Goal: Task Accomplishment & Management: Manage account settings

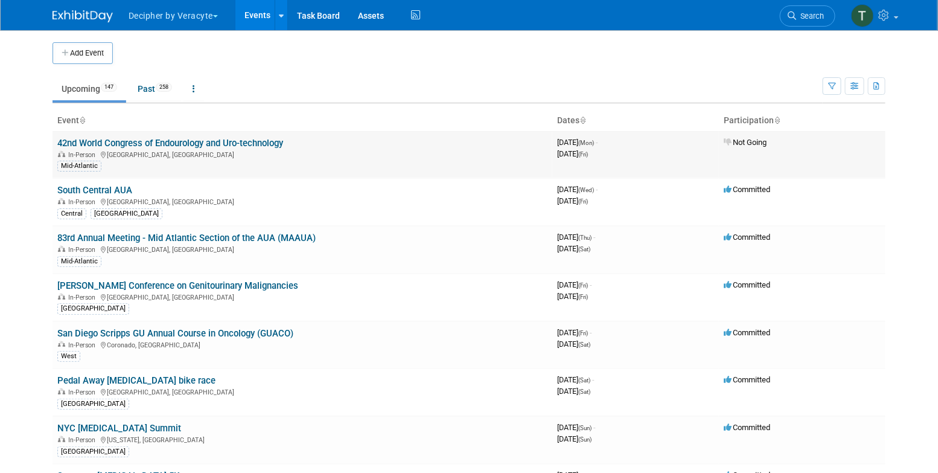
scroll to position [1949, 0]
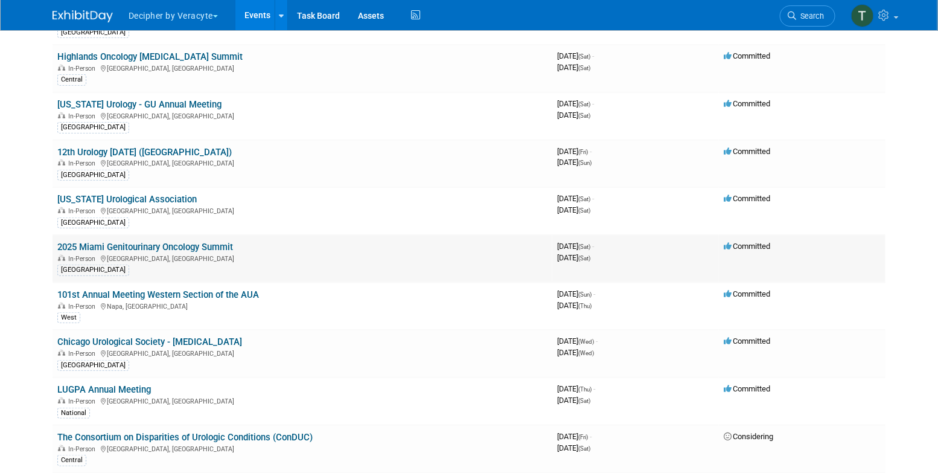
click at [221, 242] on link "2025 Miami Genitourinary Oncology Summit" at bounding box center [145, 247] width 176 height 11
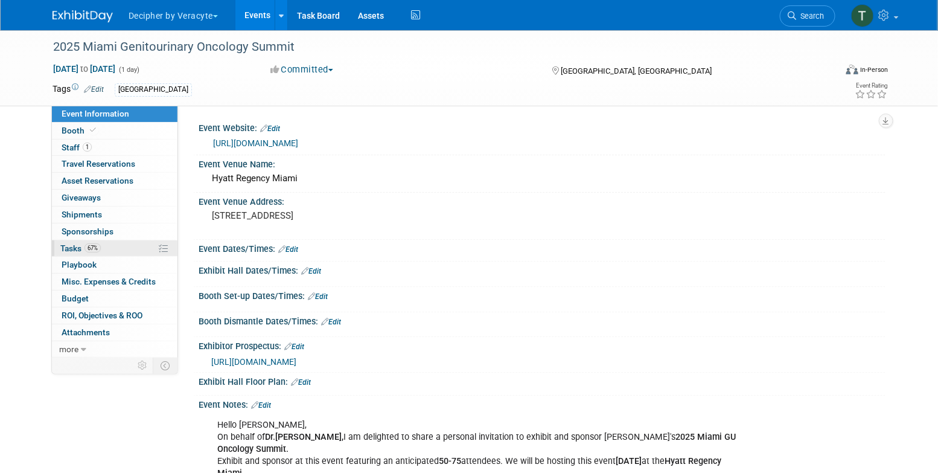
click at [135, 249] on link "67% Tasks 67%" at bounding box center [115, 248] width 126 height 16
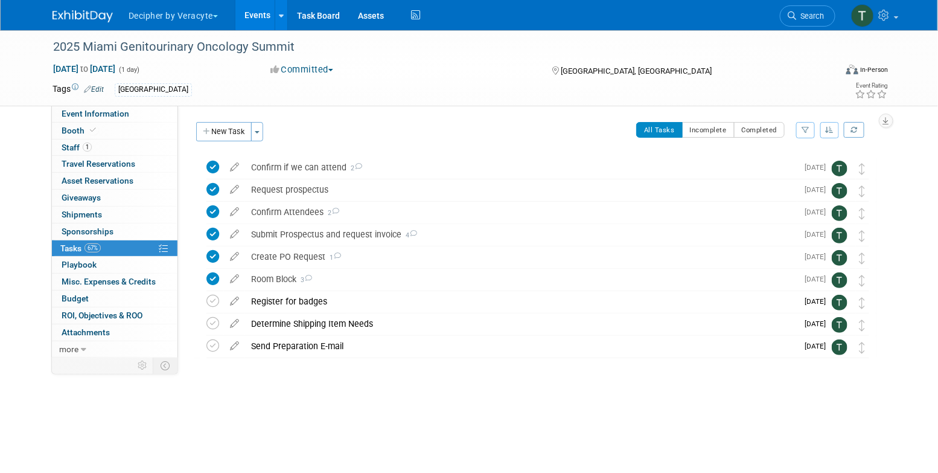
click at [250, 15] on link "Events" at bounding box center [258, 15] width 44 height 30
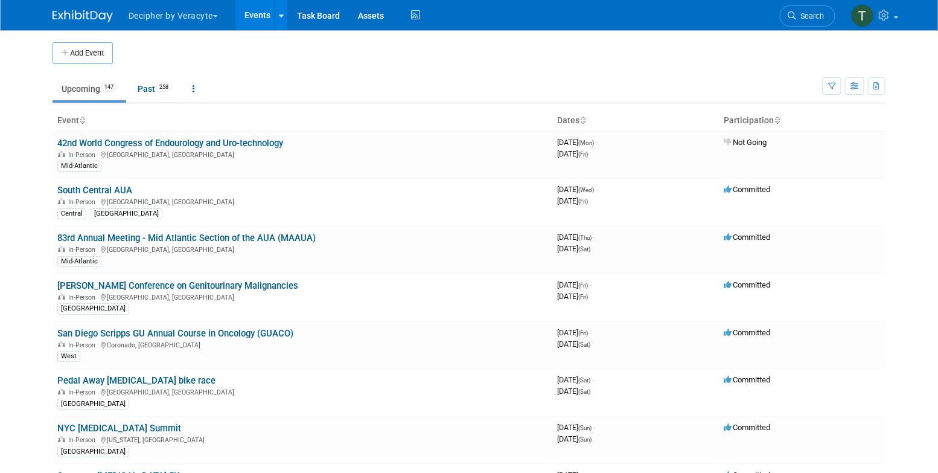
click at [858, 94] on div "Show: All Events Just My Events Only show events that either I created, or I am…" at bounding box center [854, 83] width 63 height 39
click at [855, 83] on icon "button" at bounding box center [855, 87] width 9 height 8
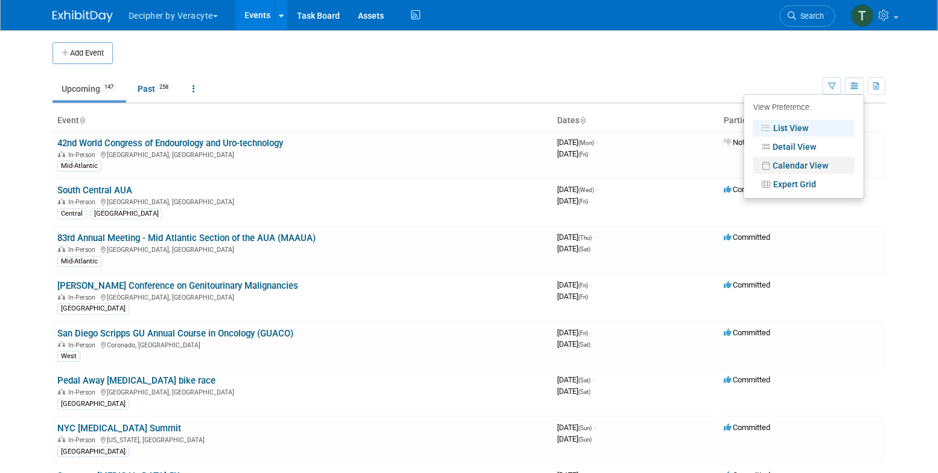
click at [831, 165] on link "Calendar View" at bounding box center [804, 165] width 101 height 17
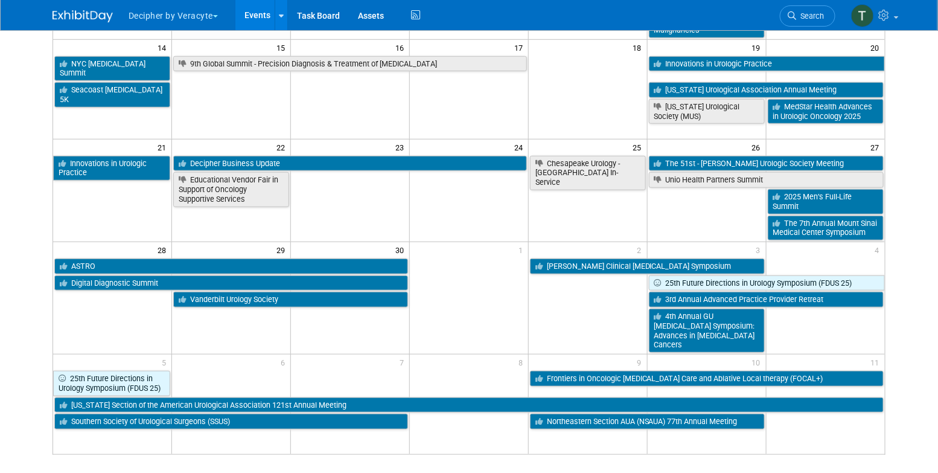
scroll to position [316, 0]
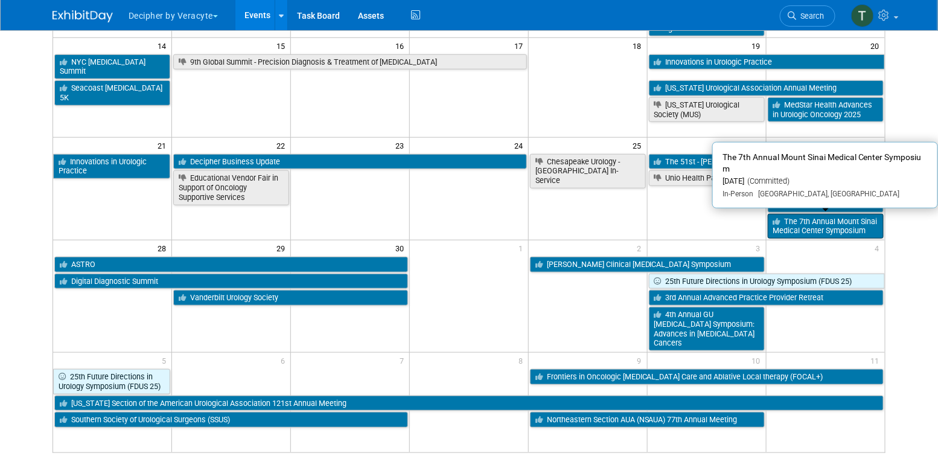
click at [778, 223] on link "The 7th Annual Mount Sinai Medical Center Symposium" at bounding box center [826, 226] width 116 height 25
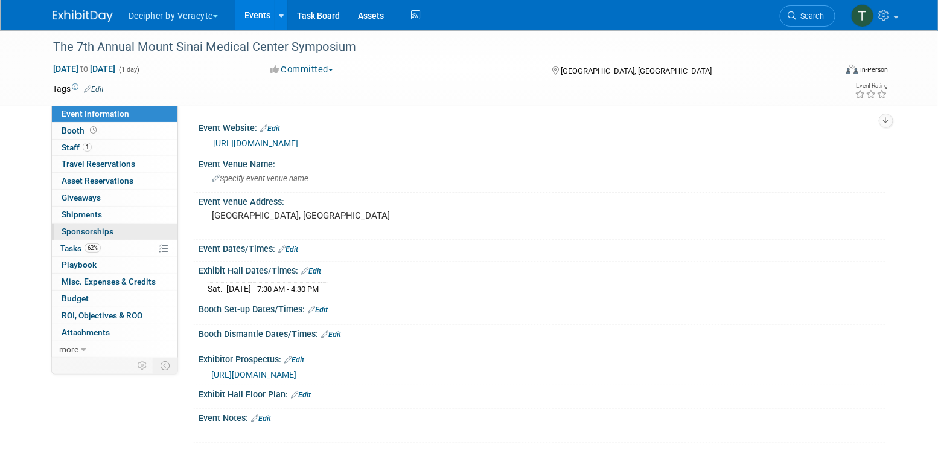
click at [130, 239] on link "0 Sponsorships 0" at bounding box center [115, 231] width 126 height 16
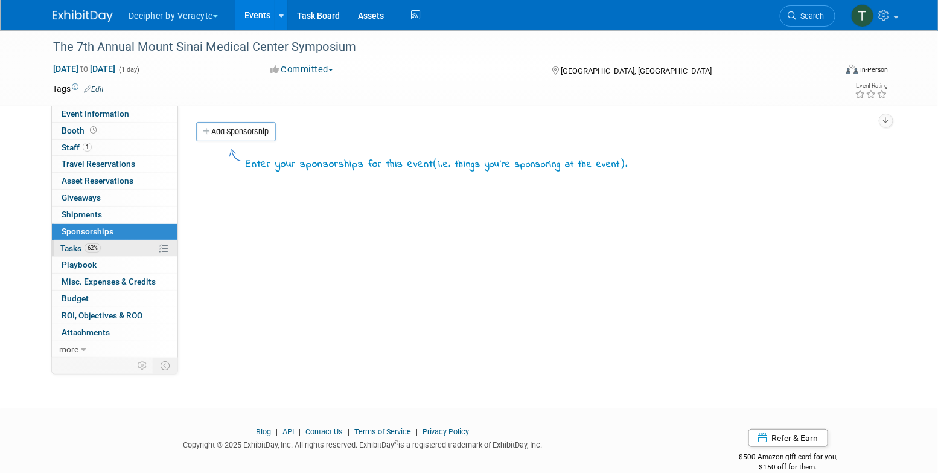
click at [132, 241] on link "62% Tasks 62%" at bounding box center [115, 248] width 126 height 16
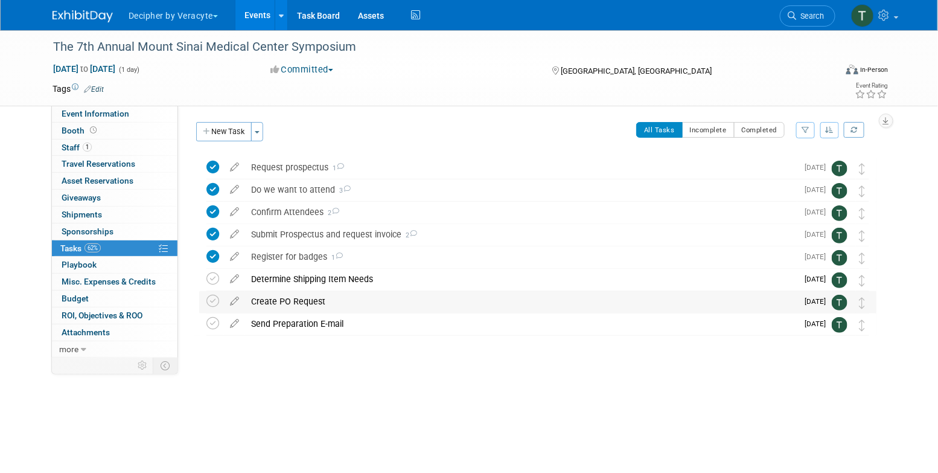
click at [258, 304] on div "Create PO Request" at bounding box center [521, 301] width 553 height 21
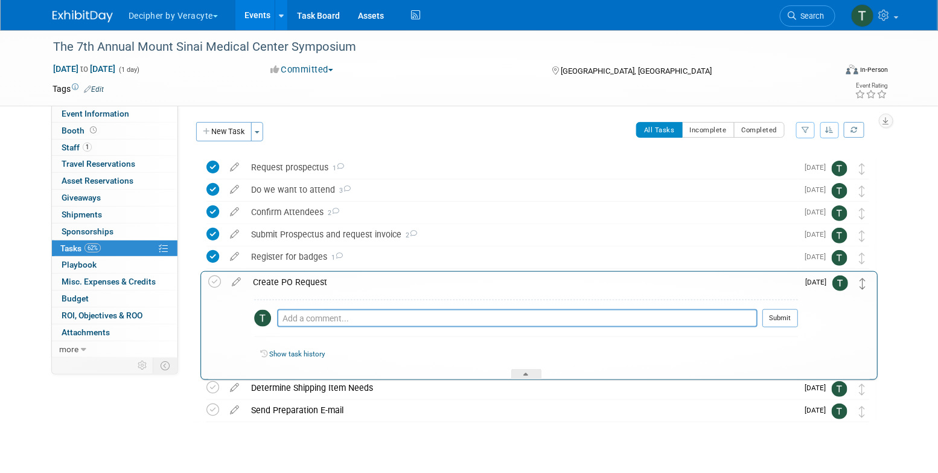
drag, startPoint x: 860, startPoint y: 305, endPoint x: 862, endPoint y: 286, distance: 19.4
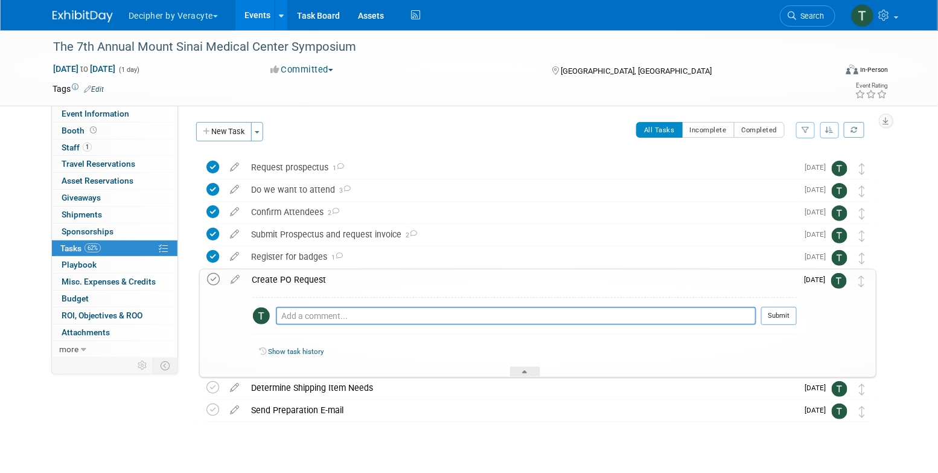
click at [208, 276] on icon at bounding box center [213, 279] width 13 height 13
click at [329, 319] on textarea at bounding box center [516, 316] width 481 height 18
type textarea "completed via email"
click at [781, 310] on button "Submit" at bounding box center [780, 316] width 36 height 18
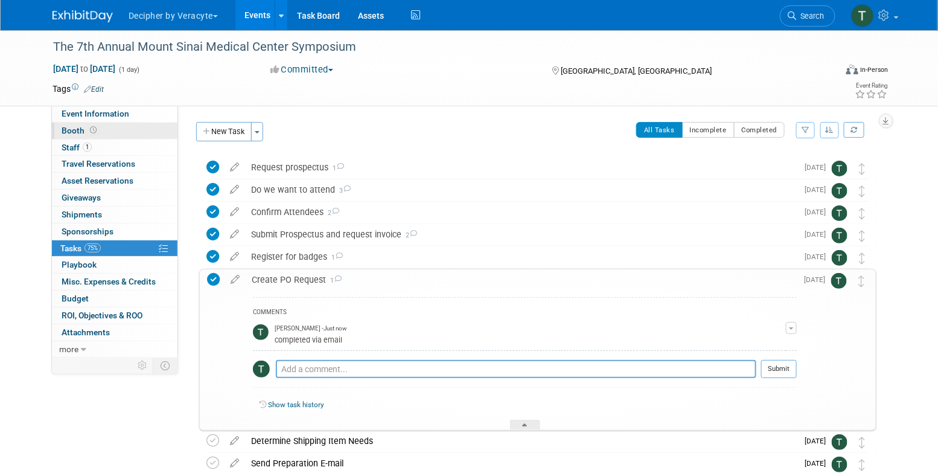
click at [144, 131] on link "Booth" at bounding box center [115, 131] width 126 height 16
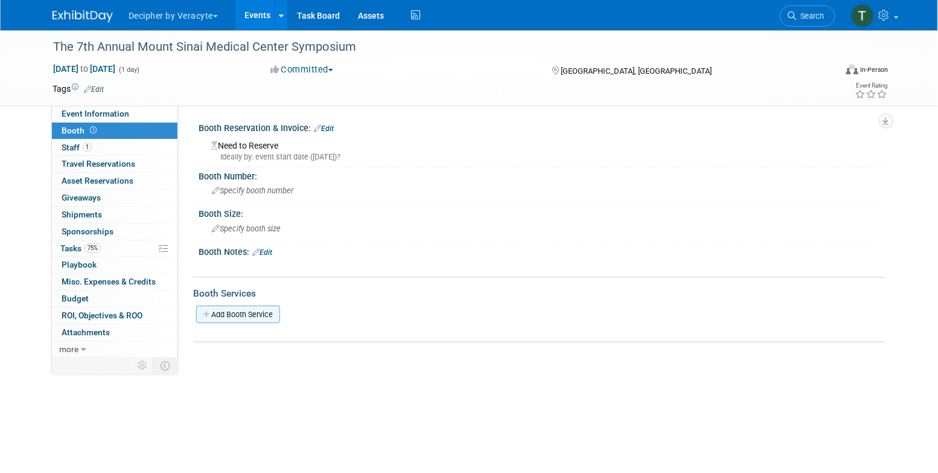
click at [253, 310] on link "Add Booth Service" at bounding box center [238, 315] width 84 height 18
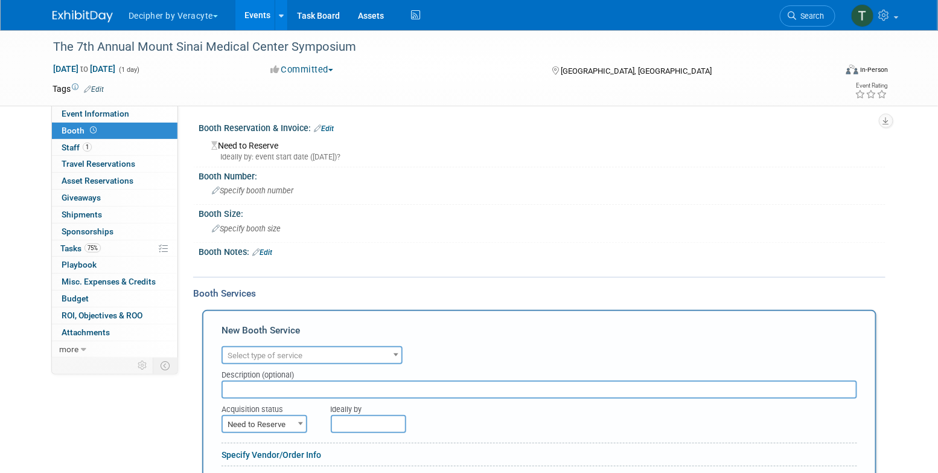
click at [330, 132] on link "Edit" at bounding box center [324, 128] width 20 height 8
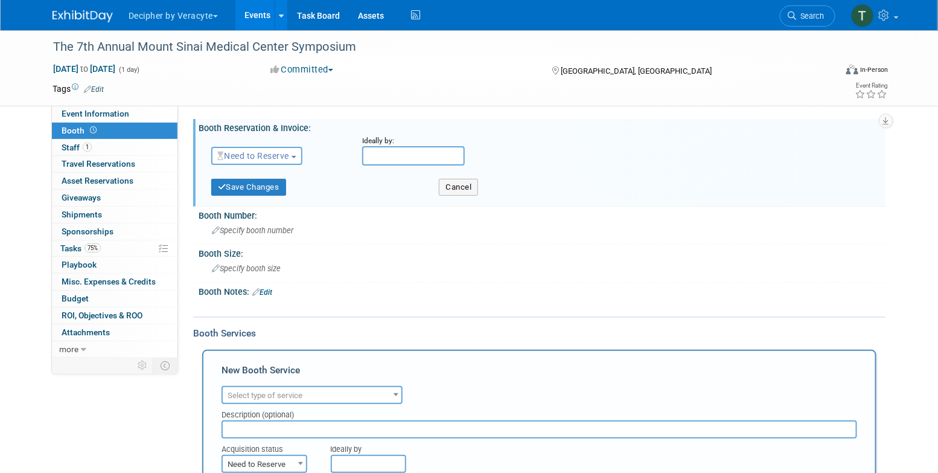
click at [275, 153] on span "Need to Reserve" at bounding box center [253, 156] width 72 height 10
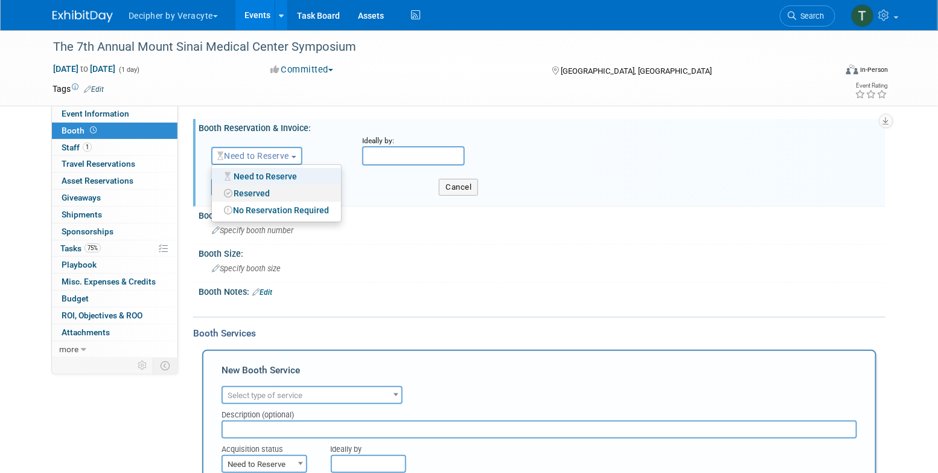
click at [275, 190] on link "Reserved" at bounding box center [276, 193] width 129 height 17
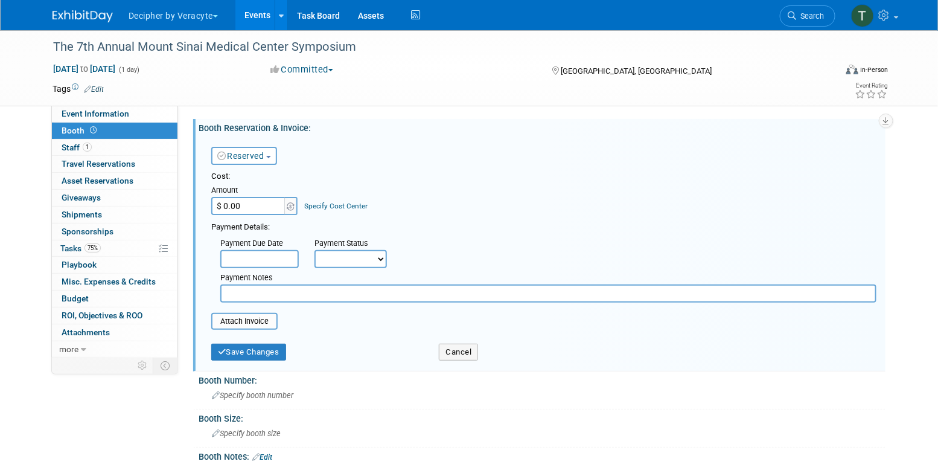
click at [270, 206] on input "$ 0.00" at bounding box center [248, 206] width 75 height 18
type input "$ 5,000.00"
click at [254, 350] on button "Save Changes" at bounding box center [248, 352] width 75 height 17
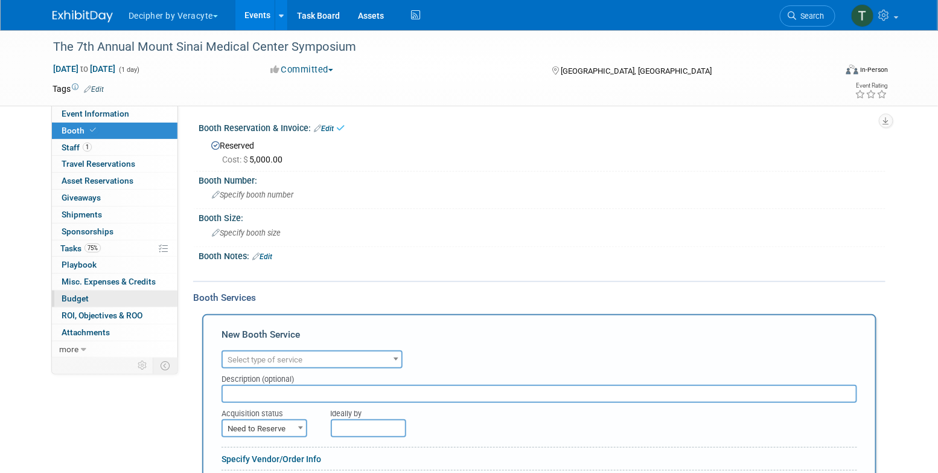
click at [158, 302] on link "Budget" at bounding box center [115, 298] width 126 height 16
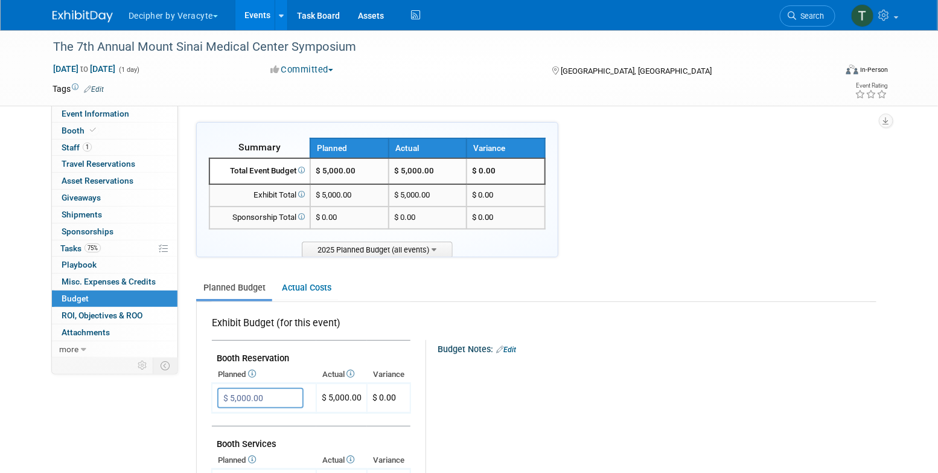
click at [260, 24] on link "Events" at bounding box center [258, 15] width 44 height 30
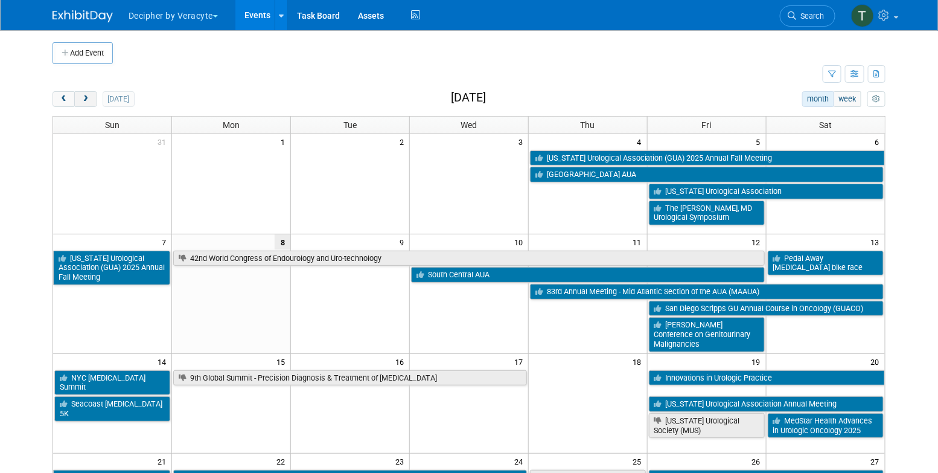
click at [91, 96] on button "next" at bounding box center [85, 99] width 22 height 16
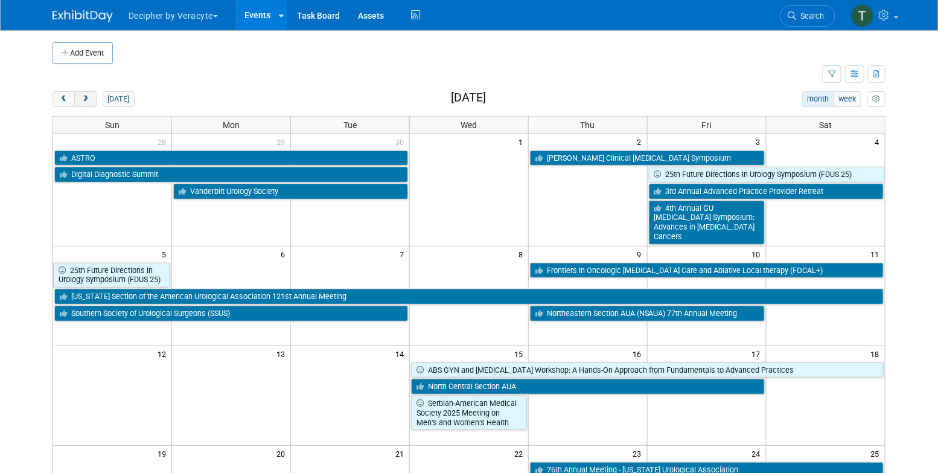
click at [91, 96] on button "next" at bounding box center [85, 99] width 22 height 16
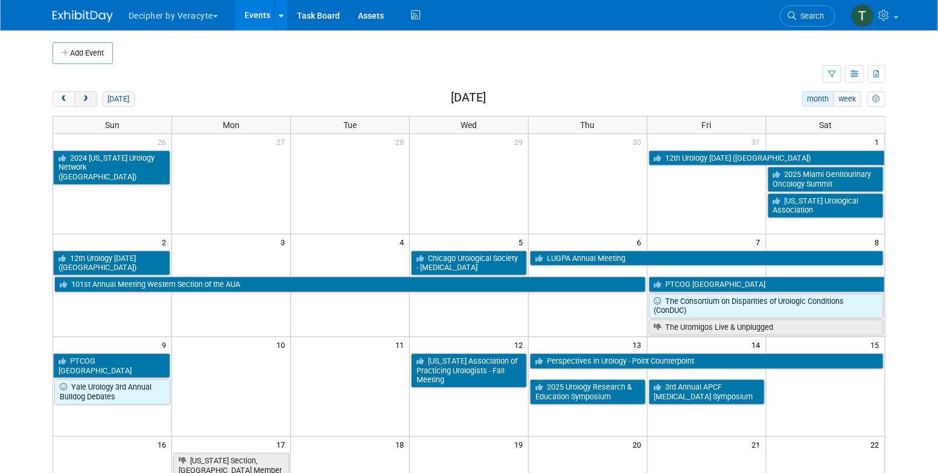
click at [91, 96] on button "next" at bounding box center [85, 99] width 22 height 16
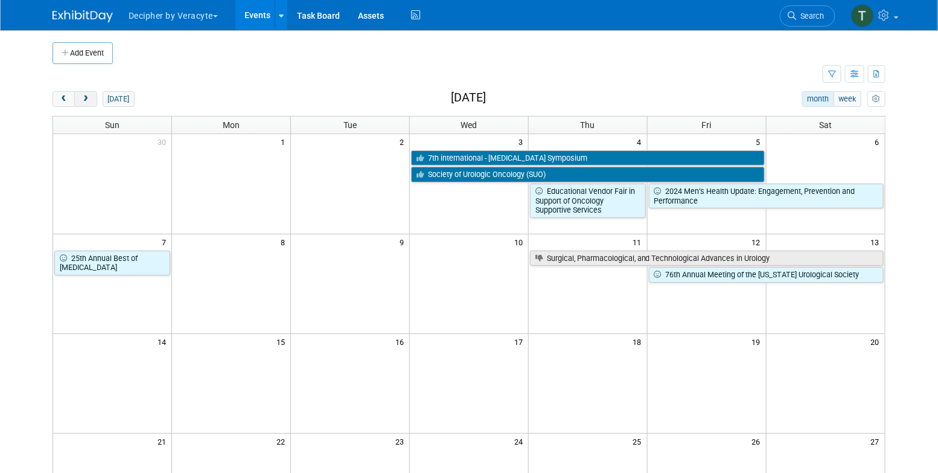
click at [91, 96] on button "next" at bounding box center [85, 99] width 22 height 16
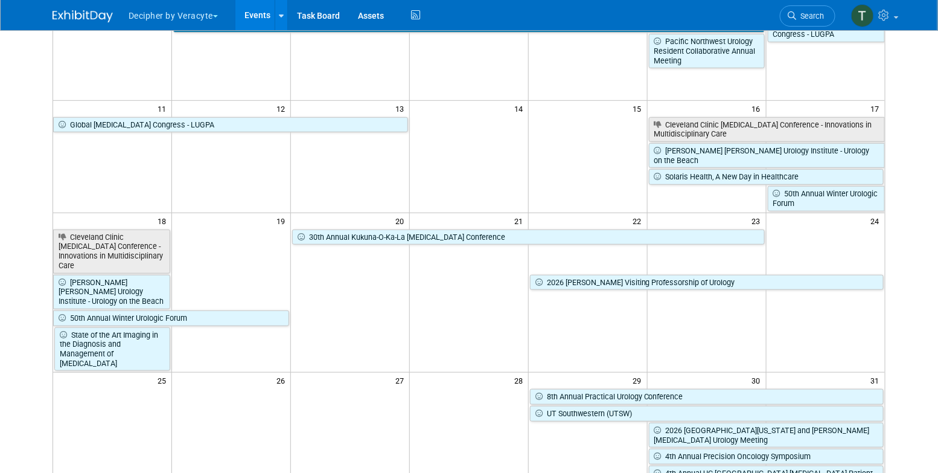
scroll to position [236, 0]
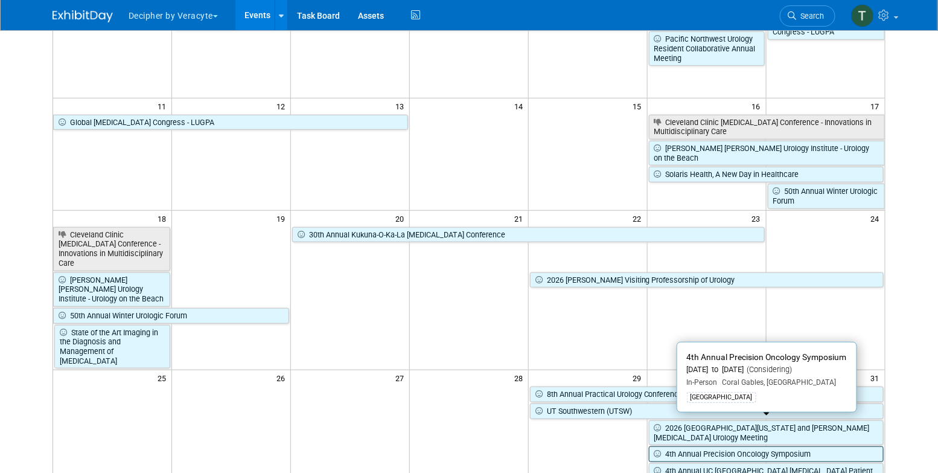
click at [759, 446] on link "4th Annual Precision Oncology Symposium" at bounding box center [766, 454] width 235 height 16
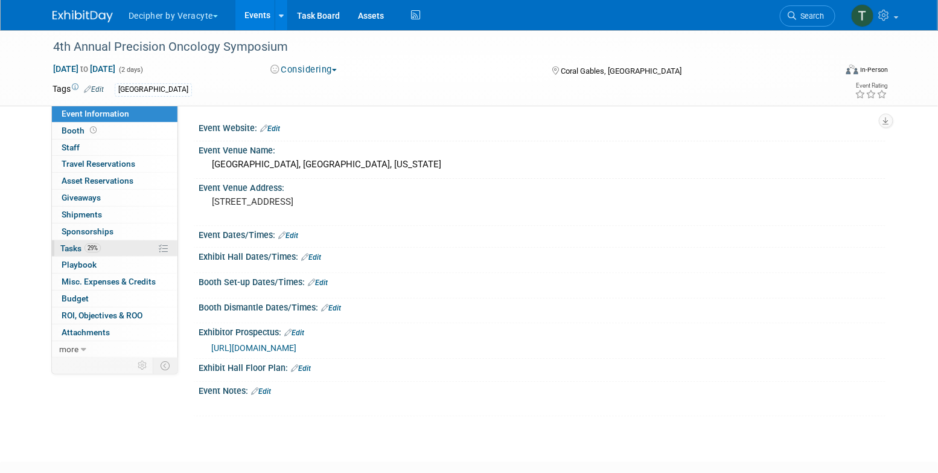
click at [123, 255] on link "29% Tasks 29%" at bounding box center [115, 248] width 126 height 16
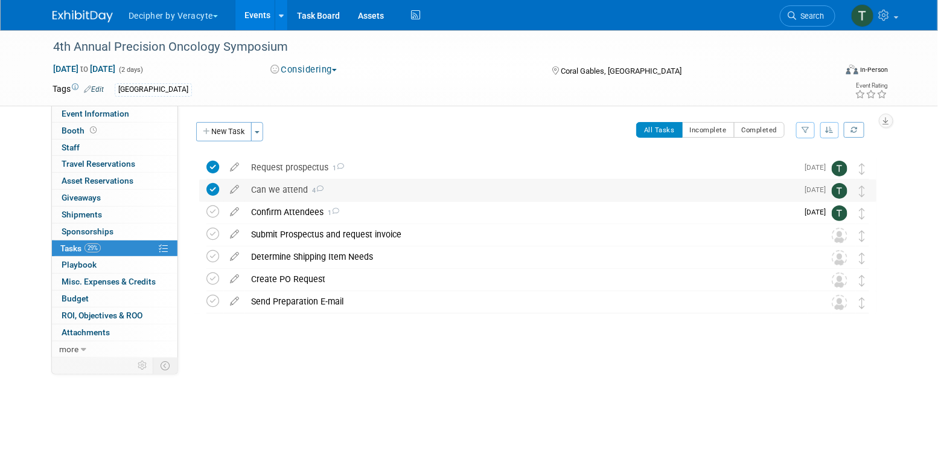
click at [275, 192] on div "Can we attend 4" at bounding box center [521, 189] width 553 height 21
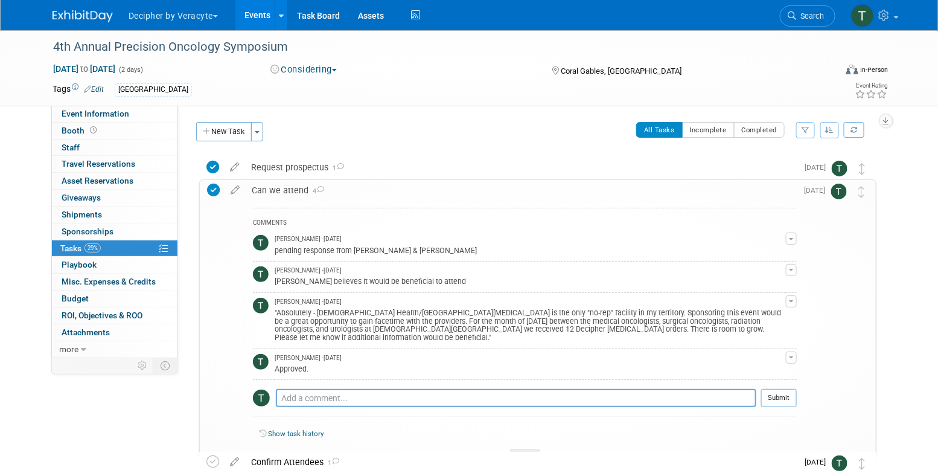
click at [275, 192] on div "Can we attend 4" at bounding box center [521, 190] width 551 height 21
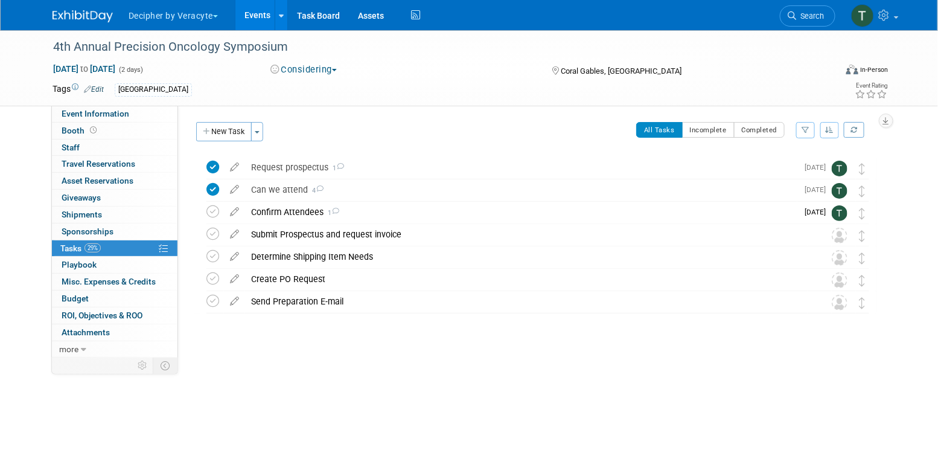
click at [291, 71] on button "Considering" at bounding box center [303, 69] width 75 height 13
click at [294, 87] on link "Committed" at bounding box center [314, 89] width 95 height 17
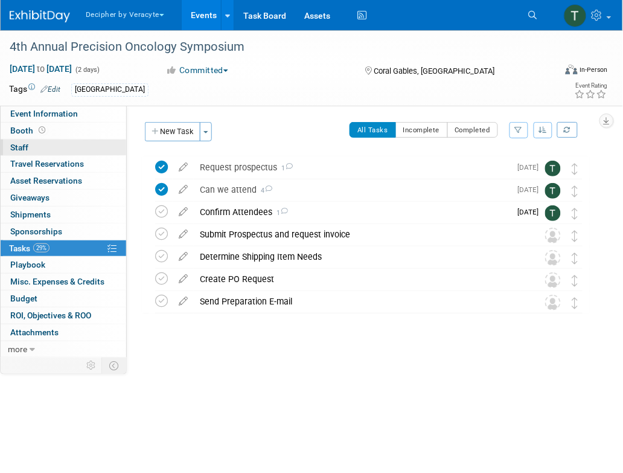
click at [85, 155] on link "0 Staff 0" at bounding box center [64, 148] width 126 height 16
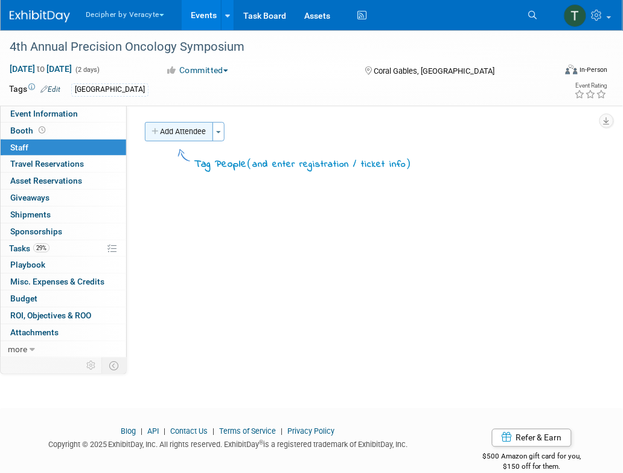
click at [175, 136] on button "Add Attendee" at bounding box center [179, 131] width 68 height 19
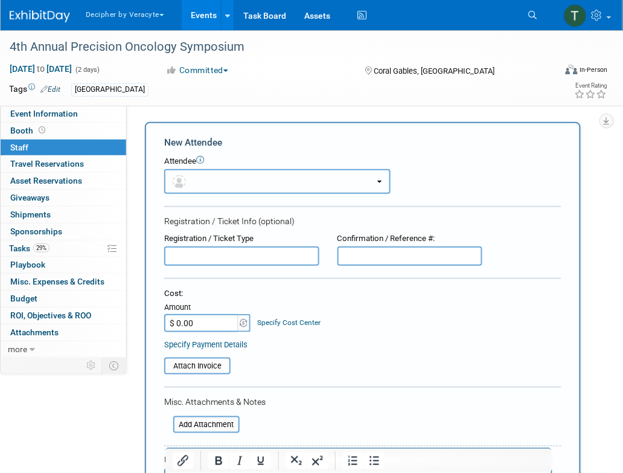
click at [186, 183] on span "button" at bounding box center [182, 181] width 18 height 10
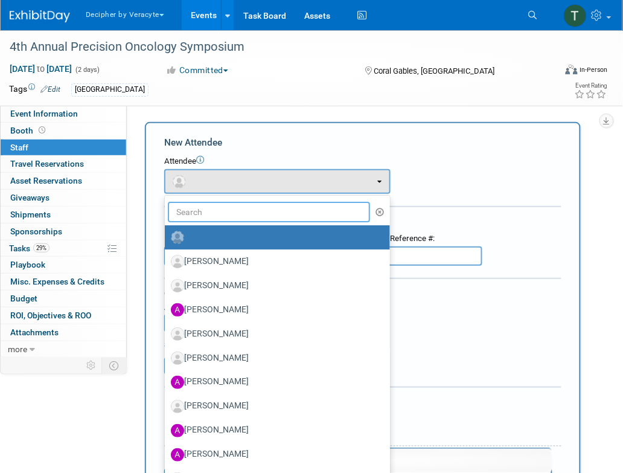
click at [191, 202] on input "text" at bounding box center [269, 212] width 202 height 21
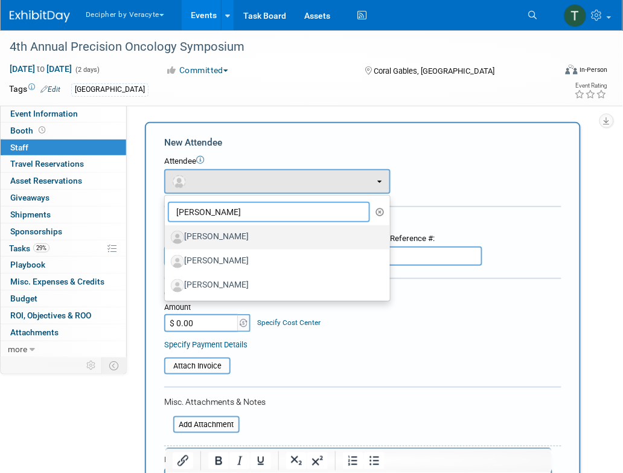
type input "ken"
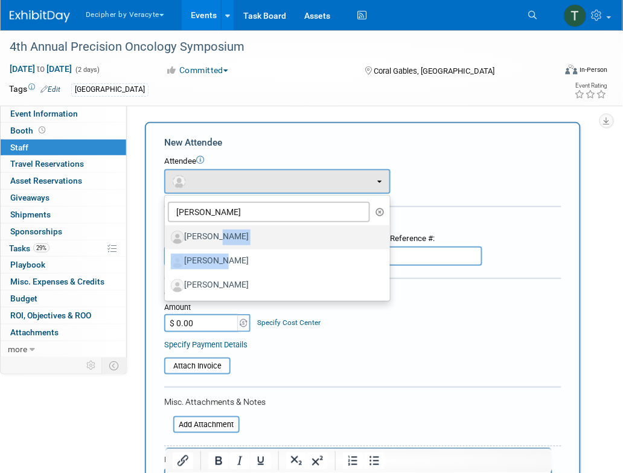
drag, startPoint x: 205, startPoint y: 236, endPoint x: 217, endPoint y: 260, distance: 27.5
click at [217, 260] on ul "ken Adam Elias Adina Gerson-Gurwitz Adina Gerson-Gurwitz Alec Lindstrom Amy Wah…" at bounding box center [277, 248] width 226 height 106
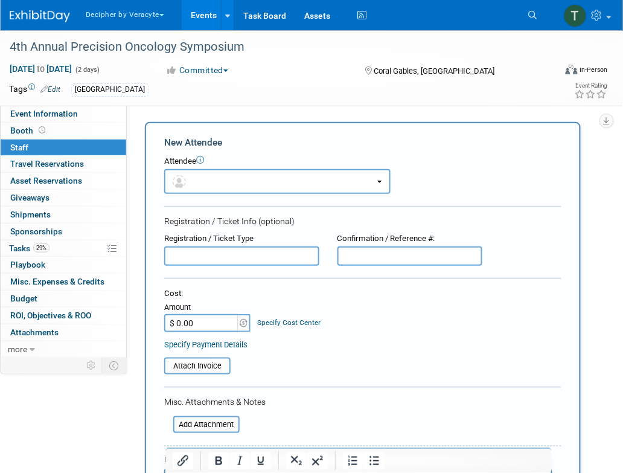
click at [217, 260] on input "text" at bounding box center [241, 255] width 155 height 19
click at [212, 178] on button "button" at bounding box center [277, 181] width 226 height 25
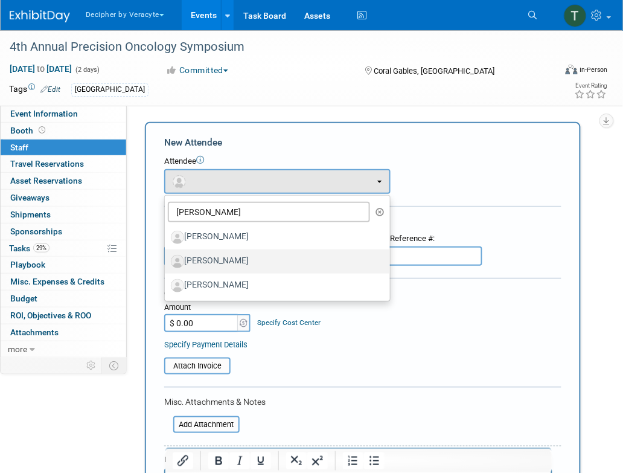
click at [222, 256] on label "[PERSON_NAME]" at bounding box center [274, 261] width 207 height 19
click at [167, 256] on input "[PERSON_NAME]" at bounding box center [163, 260] width 8 height 8
select select "fea0647b-d02a-4673-b926-bc52aff451fe"
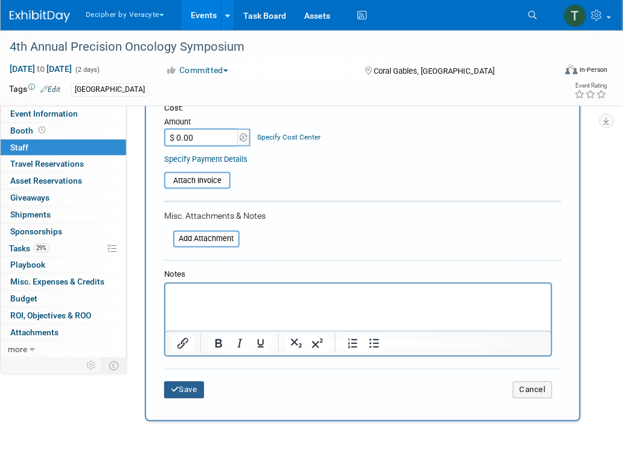
click at [201, 391] on button "Save" at bounding box center [184, 390] width 40 height 17
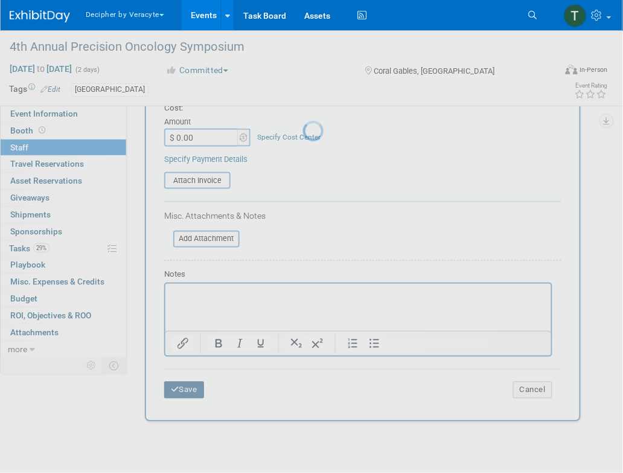
scroll to position [19, 0]
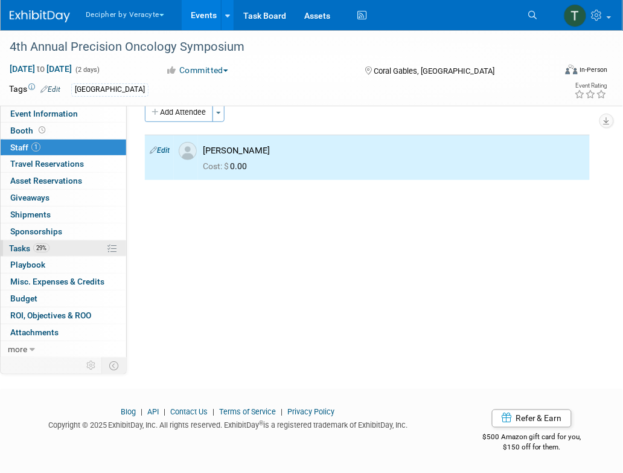
click at [66, 247] on link "29% Tasks 29%" at bounding box center [64, 248] width 126 height 16
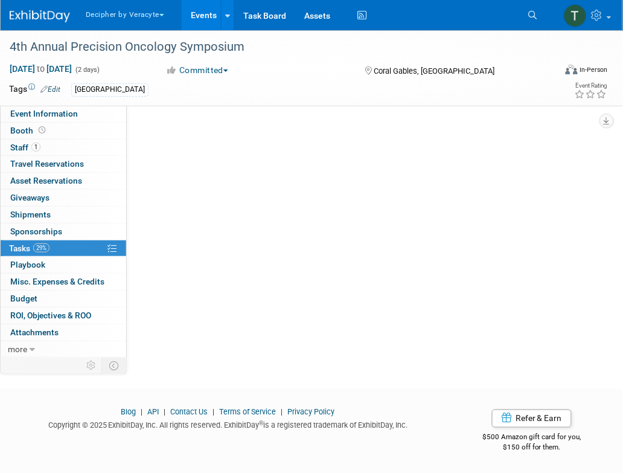
scroll to position [0, 0]
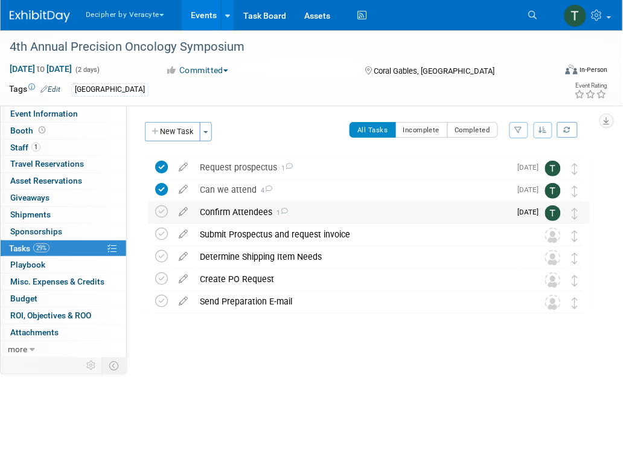
click at [234, 212] on div "Confirm Attendees 1" at bounding box center [352, 212] width 317 height 21
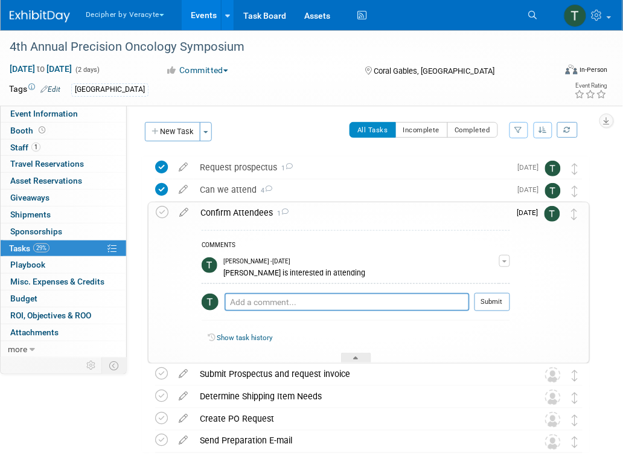
click at [234, 212] on div "Confirm Attendees 1" at bounding box center [352, 212] width 316 height 21
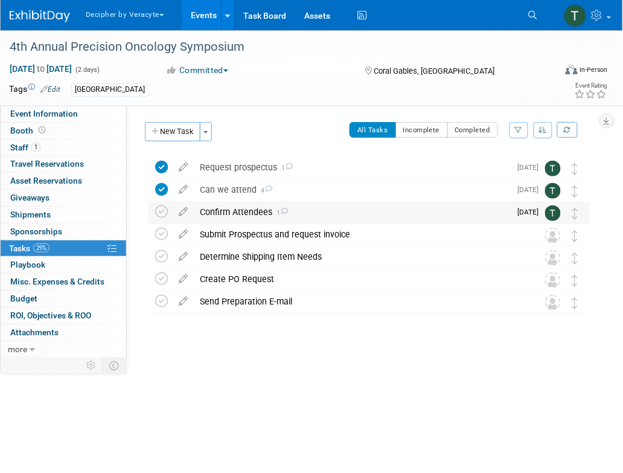
click at [339, 220] on div "Confirm Attendees 1" at bounding box center [352, 212] width 317 height 21
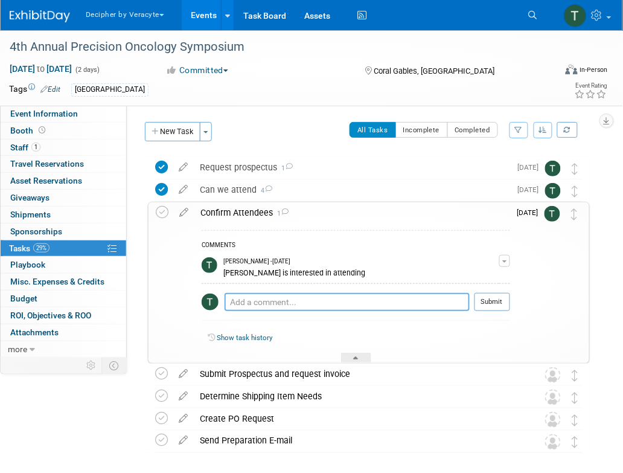
click at [305, 309] on textarea at bounding box center [347, 302] width 245 height 18
type textarea "sent email to Ken"
click at [487, 295] on button "Submit" at bounding box center [493, 302] width 36 height 18
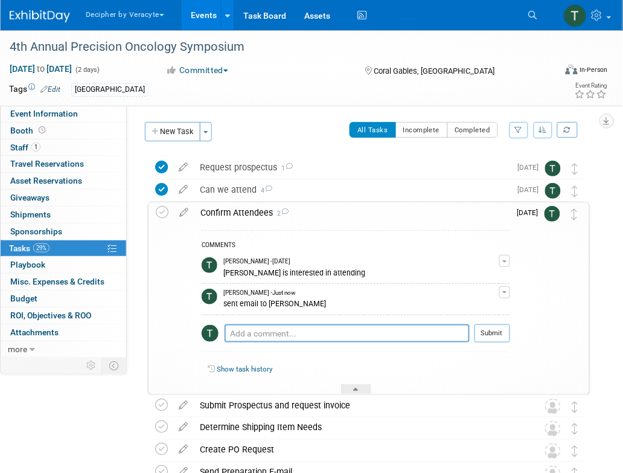
click at [243, 213] on div "Confirm Attendees 2" at bounding box center [352, 212] width 316 height 21
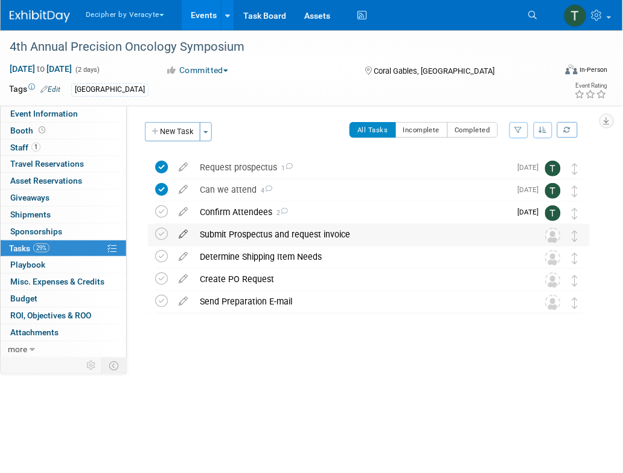
click at [184, 235] on icon at bounding box center [183, 231] width 21 height 15
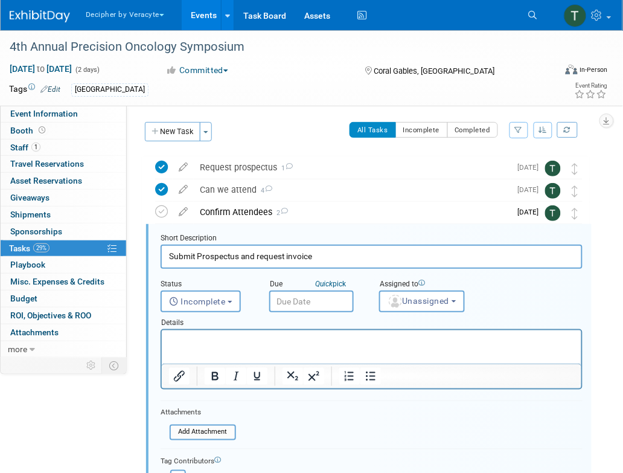
scroll to position [47, 0]
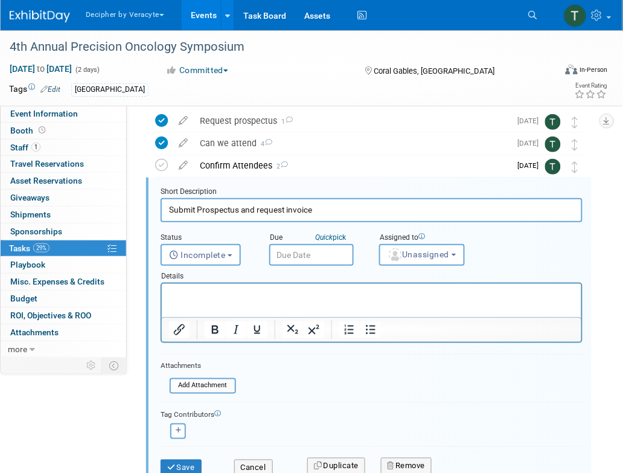
click at [306, 251] on input "text" at bounding box center [311, 255] width 85 height 22
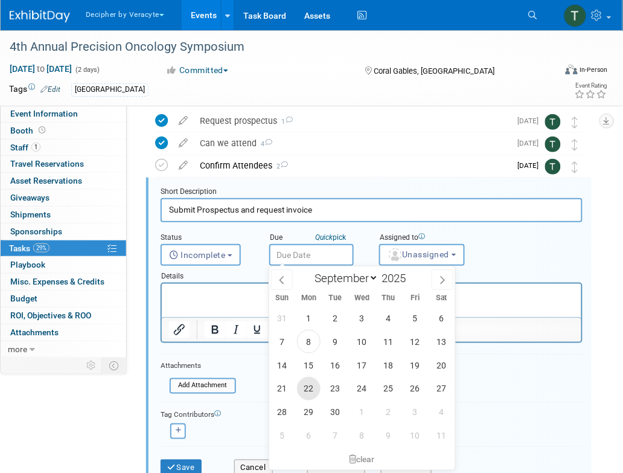
click at [308, 395] on span "22" at bounding box center [309, 389] width 24 height 24
type input "Sep 22, 2025"
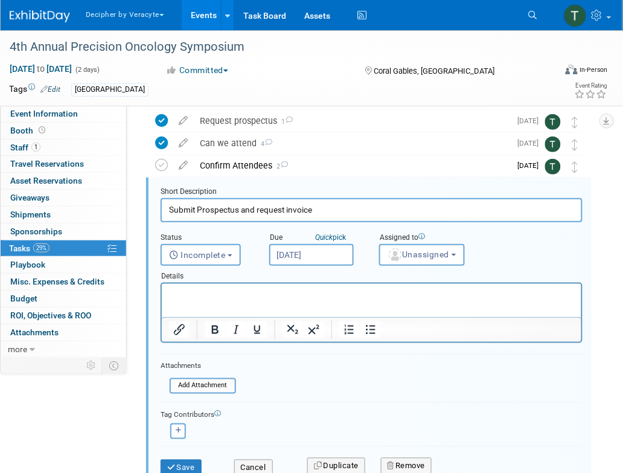
click at [401, 266] on div "Details" at bounding box center [372, 274] width 422 height 17
click at [401, 261] on button "Unassigned" at bounding box center [422, 255] width 86 height 22
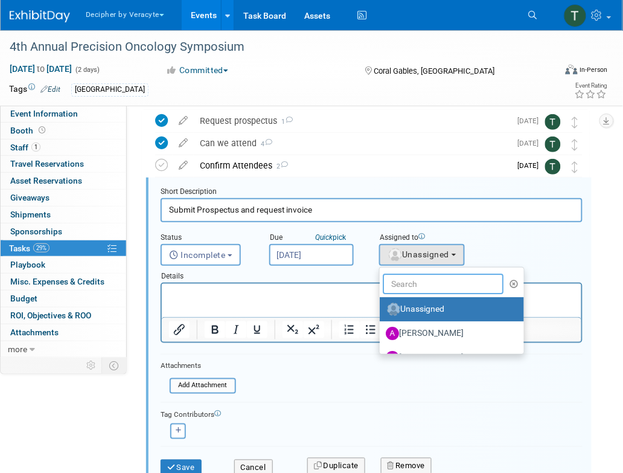
click at [401, 283] on input "text" at bounding box center [443, 284] width 121 height 21
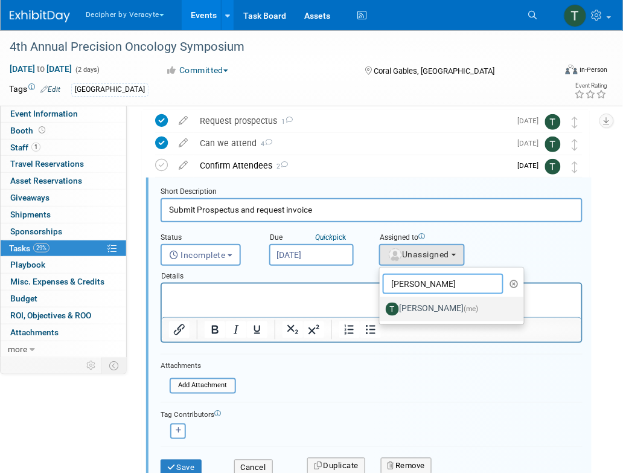
type input "tony"
click at [406, 301] on label "Tony Alvarado (me)" at bounding box center [449, 309] width 126 height 19
click at [382, 304] on input "Tony Alvarado (me)" at bounding box center [378, 308] width 8 height 8
select select "3ceeba8c-a19a-4597-a609-6fba7c9a515a"
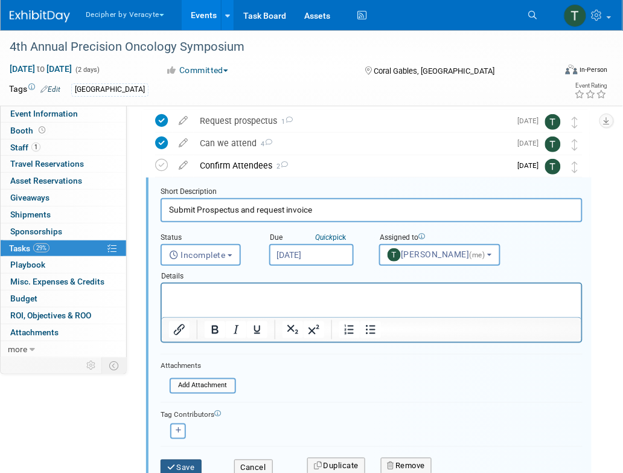
click at [191, 463] on button "Save" at bounding box center [181, 468] width 41 height 17
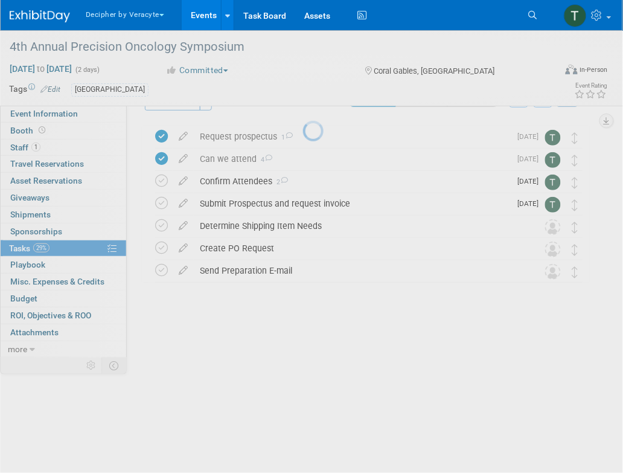
scroll to position [0, 0]
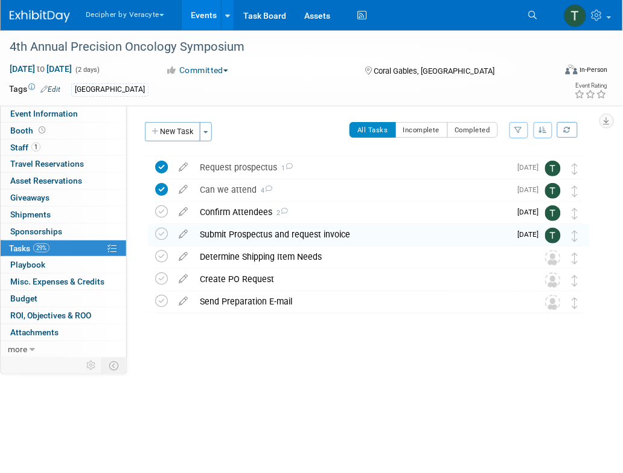
click at [199, 22] on link "Events" at bounding box center [204, 15] width 44 height 30
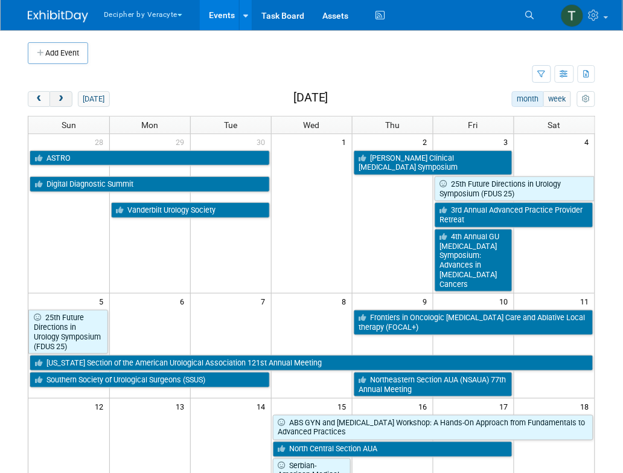
click at [64, 100] on span "next" at bounding box center [60, 99] width 9 height 8
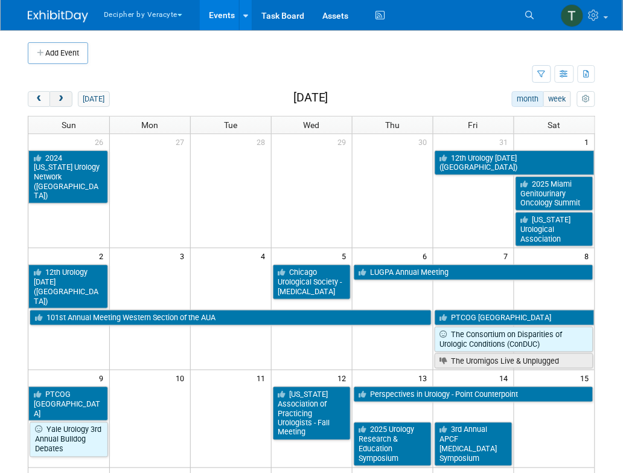
click at [64, 100] on span "next" at bounding box center [60, 99] width 9 height 8
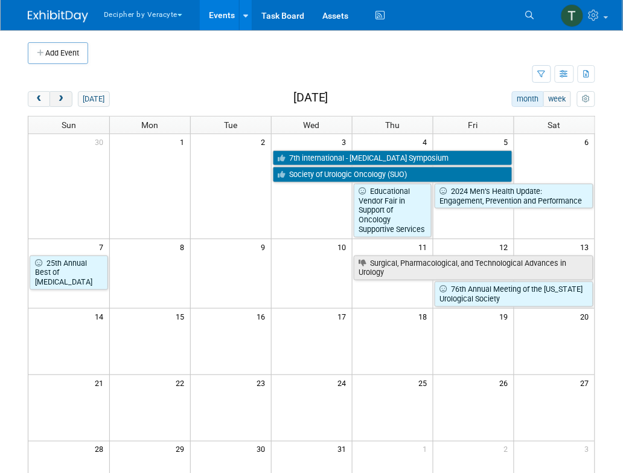
click at [64, 100] on span "next" at bounding box center [60, 99] width 9 height 8
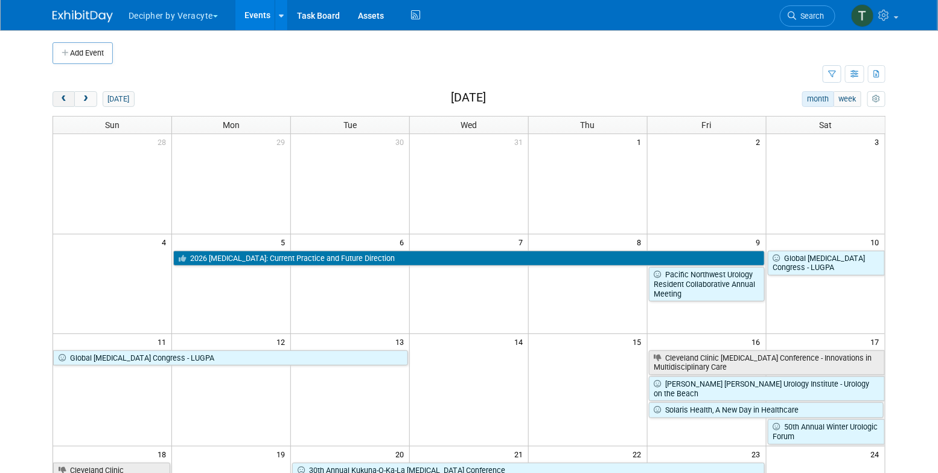
click at [64, 102] on span "prev" at bounding box center [63, 99] width 9 height 8
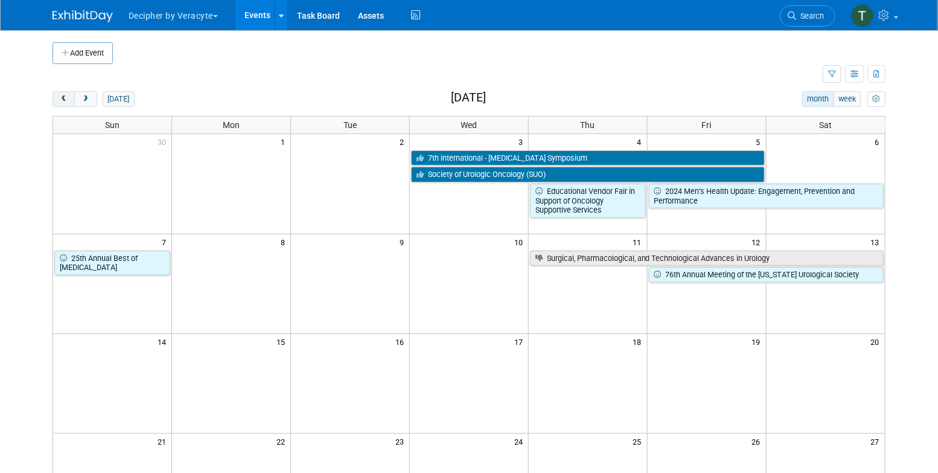
click at [64, 102] on span "prev" at bounding box center [63, 99] width 9 height 8
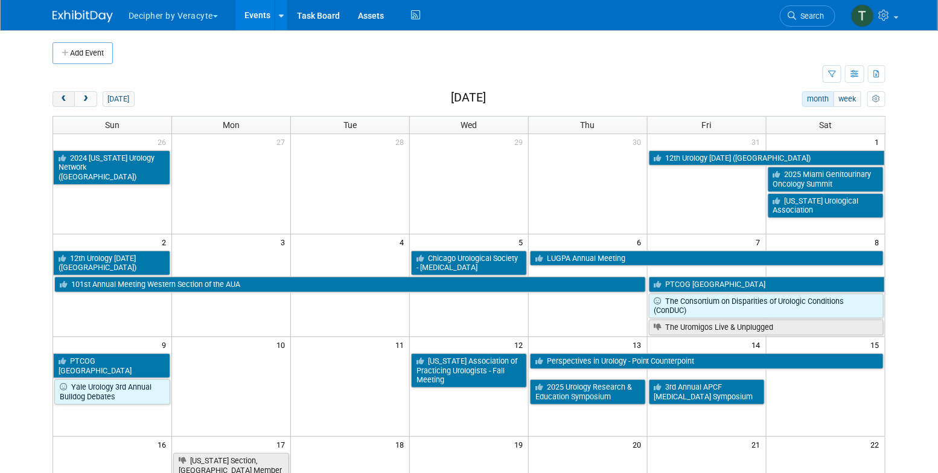
click at [64, 102] on span "prev" at bounding box center [63, 99] width 9 height 8
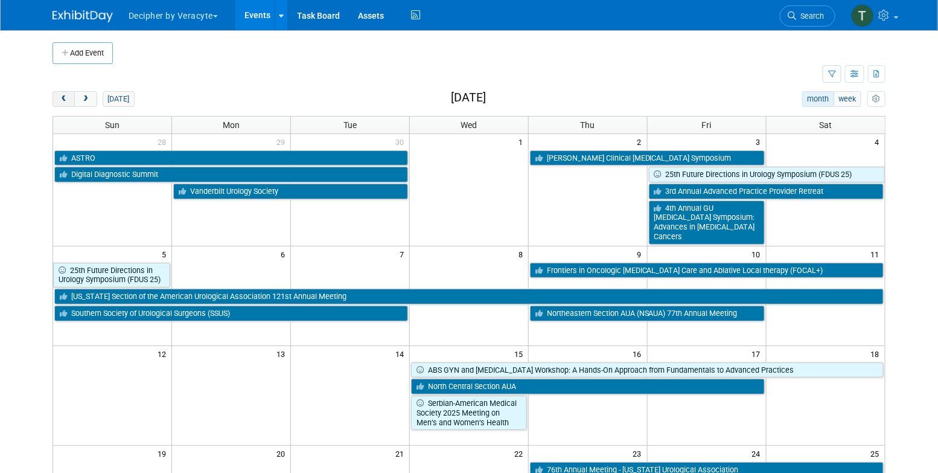
click at [70, 102] on button "prev" at bounding box center [64, 99] width 22 height 16
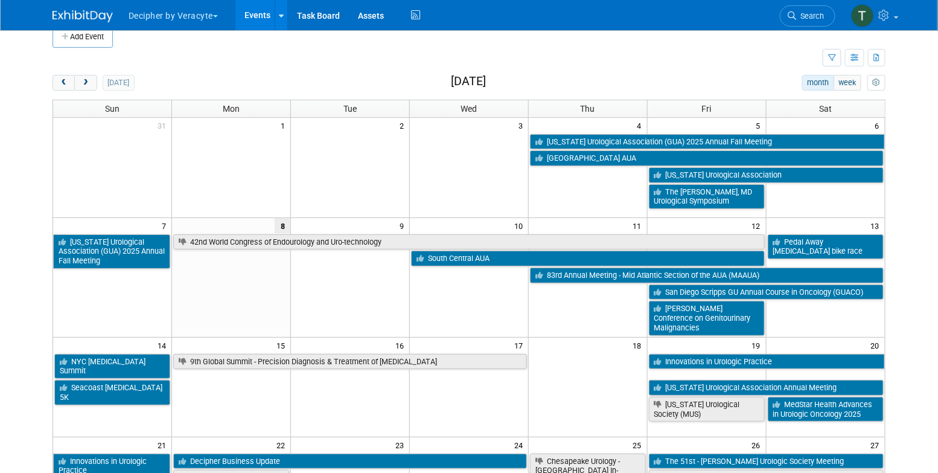
scroll to position [23, 0]
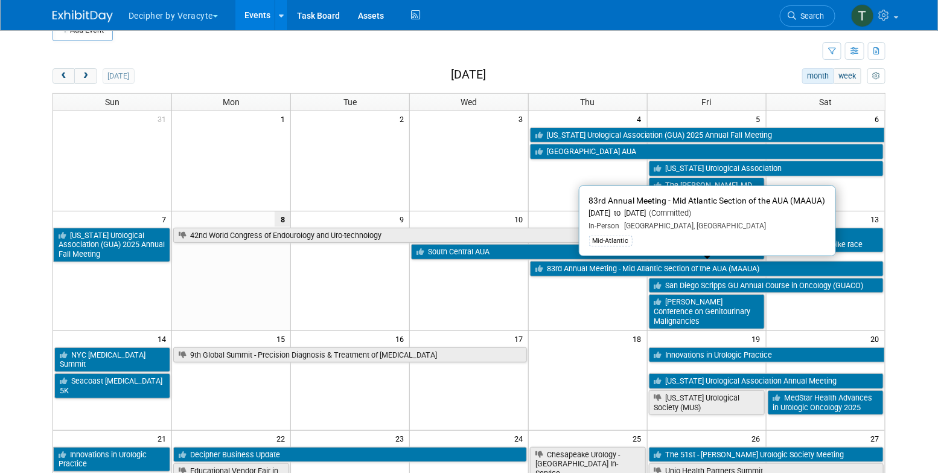
click at [623, 226] on body "Decipher by Veracyte Explore: My Workspaces 2 Go to Workspace: Corporate Events…" at bounding box center [469, 213] width 938 height 473
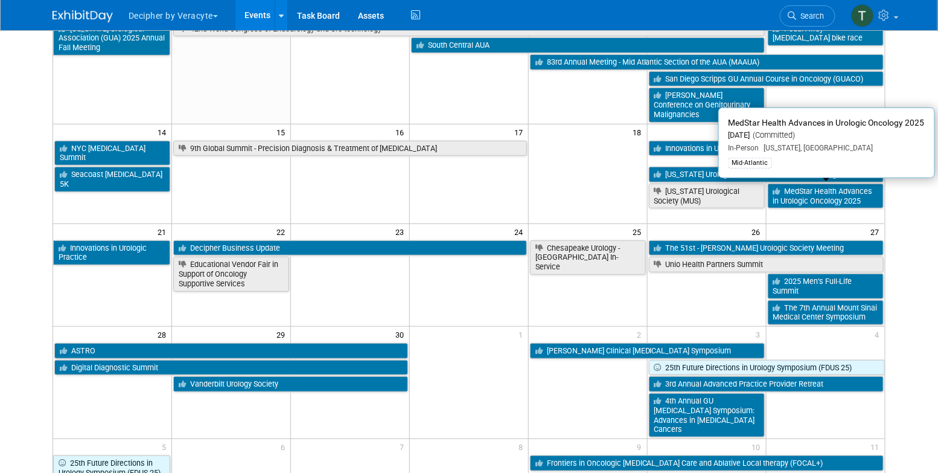
scroll to position [0, 0]
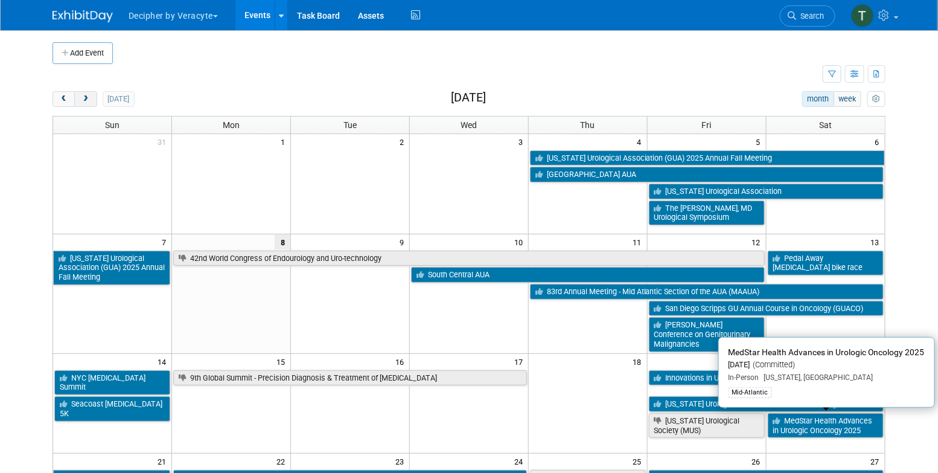
click at [95, 102] on button "next" at bounding box center [85, 99] width 22 height 16
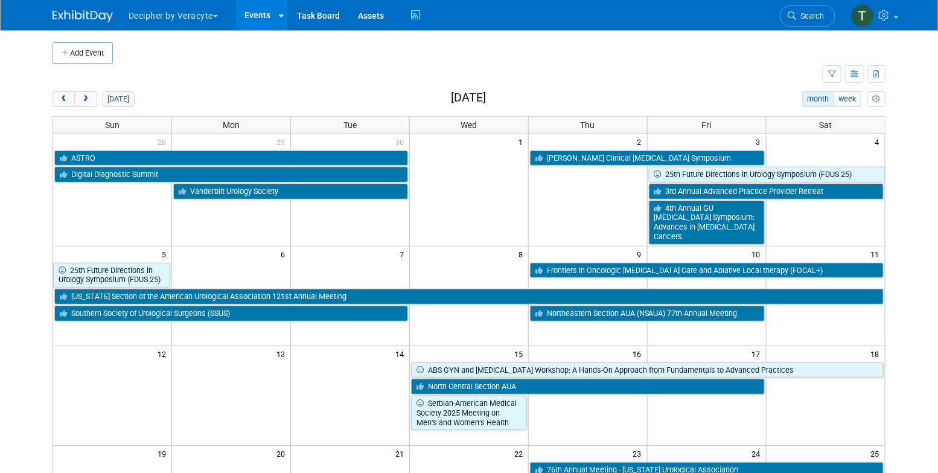
click at [75, 89] on div "Add Event New Event Duplicate Event Warning There is another event in your work…" at bounding box center [469, 429] width 852 height 798
click at [77, 91] on button "next" at bounding box center [85, 99] width 22 height 16
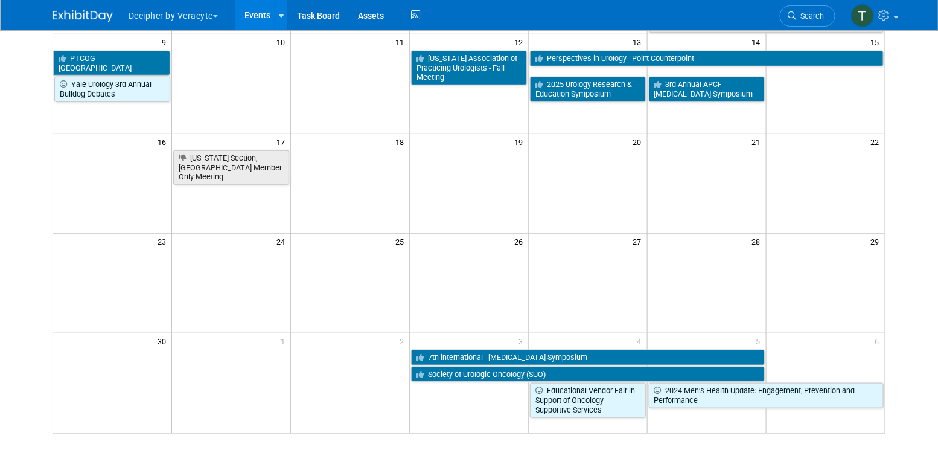
scroll to position [307, 0]
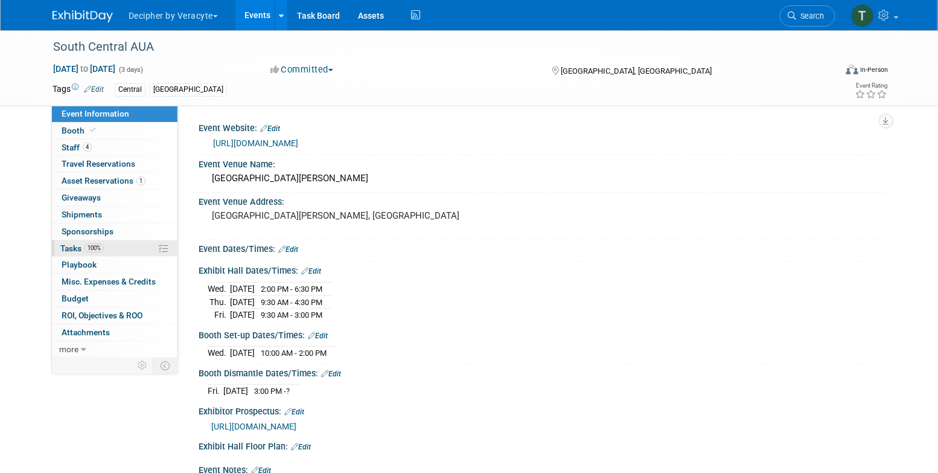
click at [121, 245] on link "100% Tasks 100%" at bounding box center [115, 248] width 126 height 16
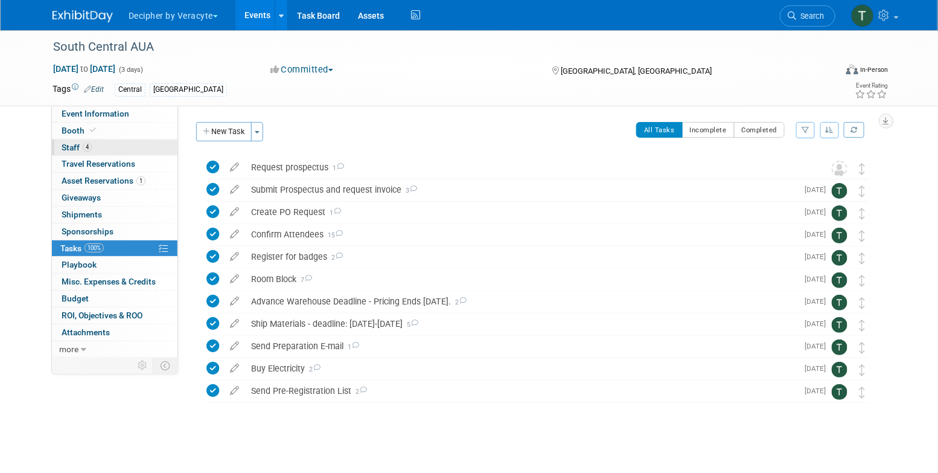
click at [155, 143] on link "4 Staff 4" at bounding box center [115, 148] width 126 height 16
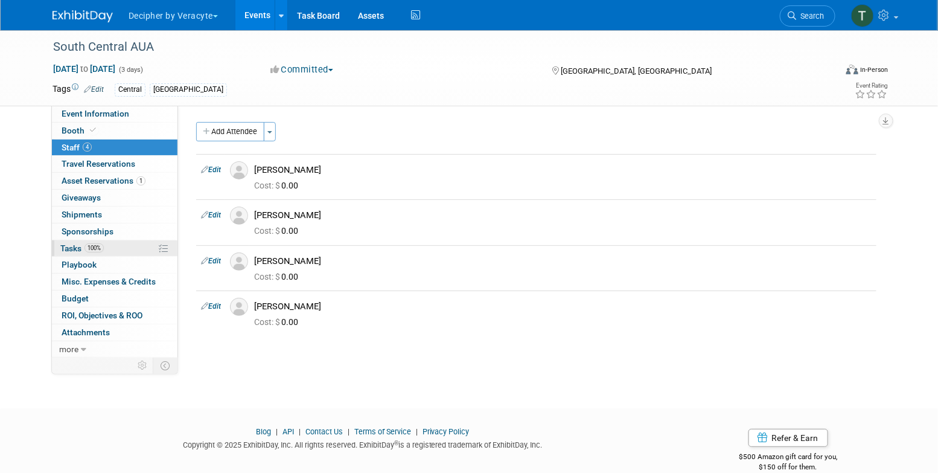
click at [143, 249] on link "100% Tasks 100%" at bounding box center [115, 248] width 126 height 16
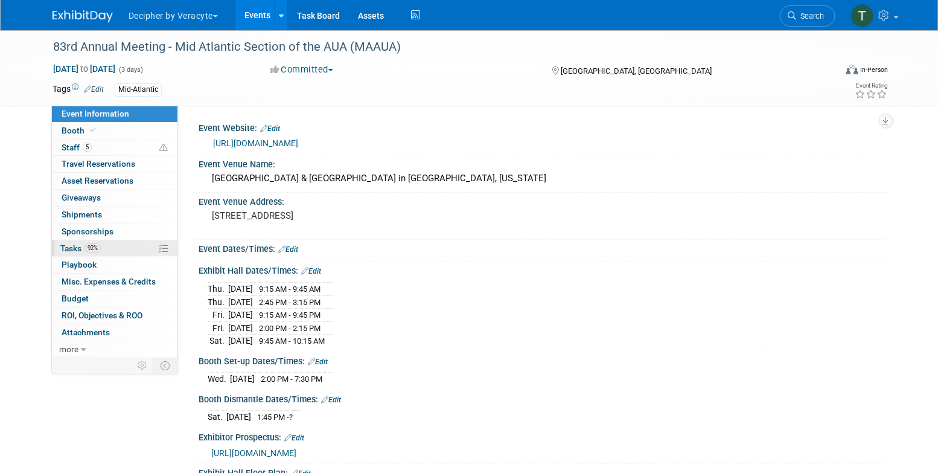
click at [112, 246] on link "92% Tasks 92%" at bounding box center [115, 248] width 126 height 16
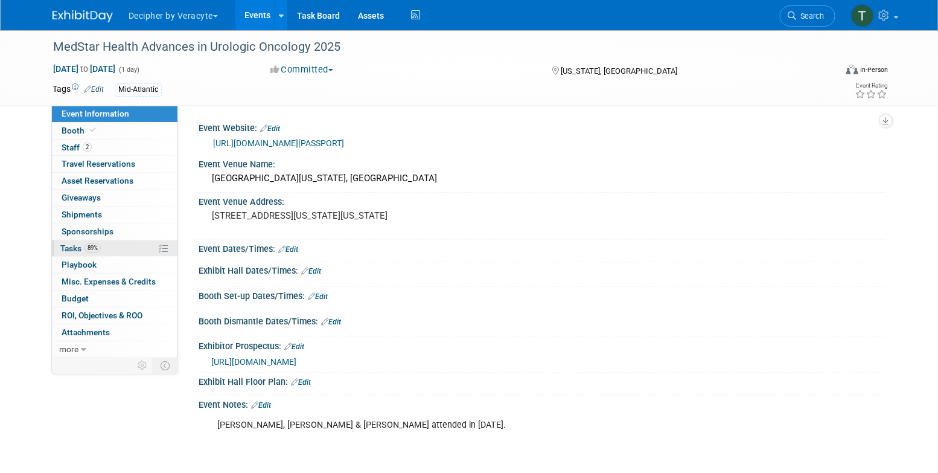
click at [162, 255] on link "89% Tasks 89%" at bounding box center [115, 248] width 126 height 16
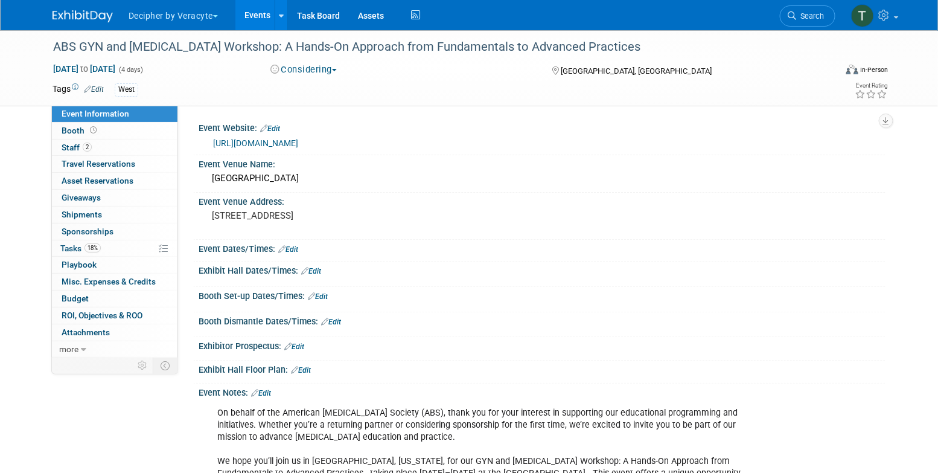
click at [127, 255] on div "18% Tasks 18% Tasks" at bounding box center [115, 248] width 126 height 17
click at [127, 251] on link "18% Tasks 18%" at bounding box center [115, 248] width 126 height 16
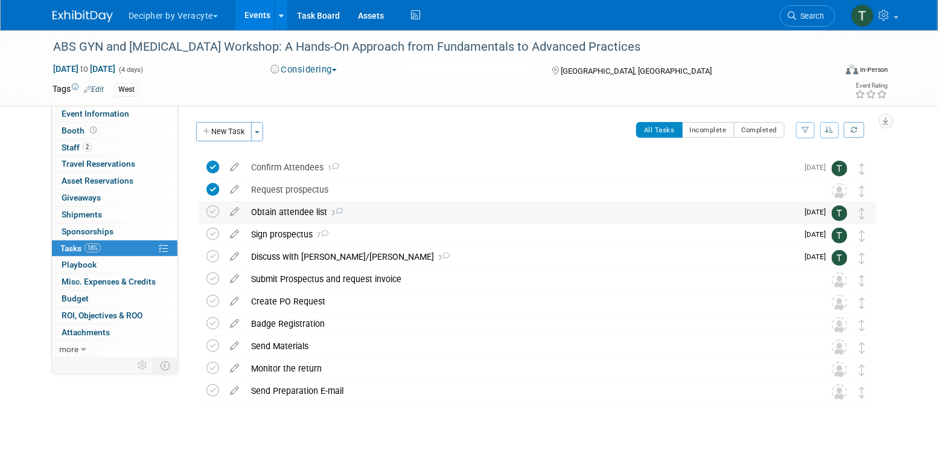
click at [255, 217] on div "Obtain attendee list 3" at bounding box center [521, 212] width 553 height 21
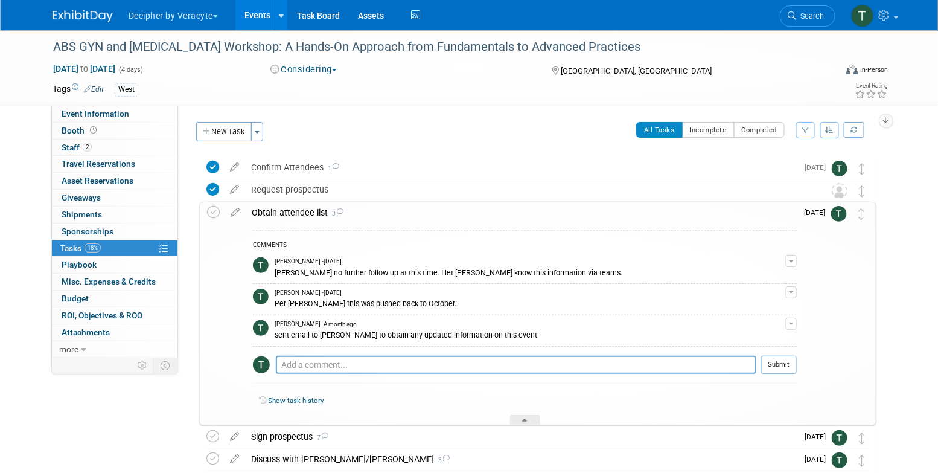
click at [255, 217] on div "Obtain attendee list 3" at bounding box center [521, 212] width 551 height 21
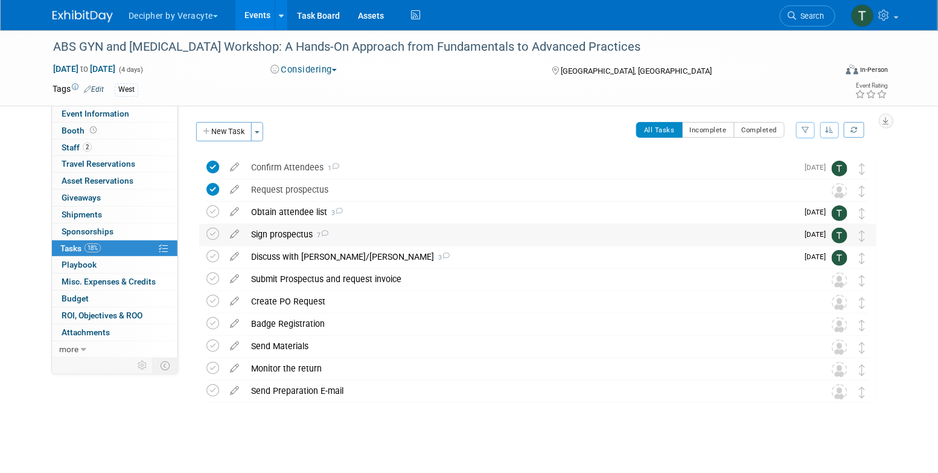
click at [256, 233] on div "Sign prospectus 7" at bounding box center [521, 234] width 553 height 21
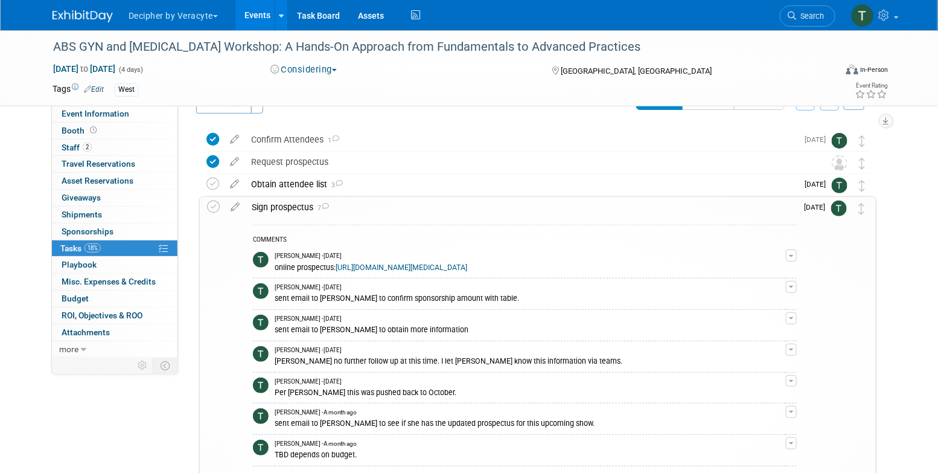
scroll to position [27, 0]
click at [266, 209] on div "Sign prospectus 7" at bounding box center [521, 207] width 551 height 21
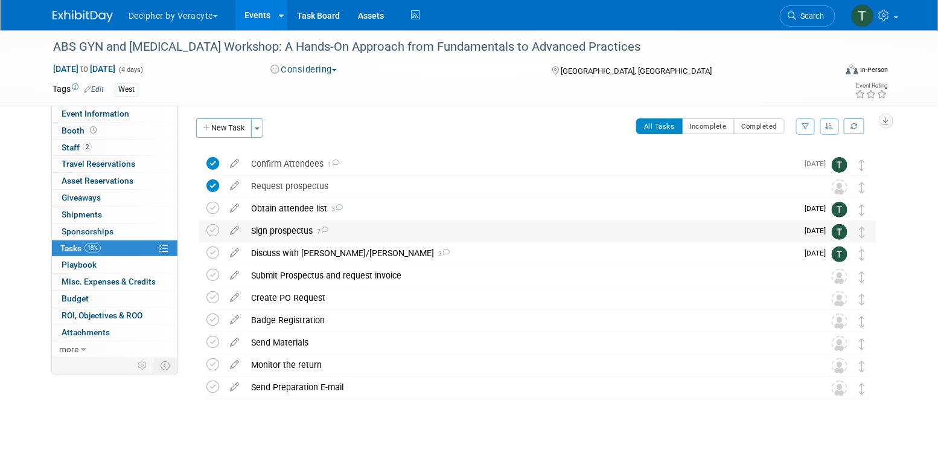
scroll to position [3, 0]
click at [101, 307] on link "0 ROI, Objectives & ROO 0" at bounding box center [115, 315] width 126 height 16
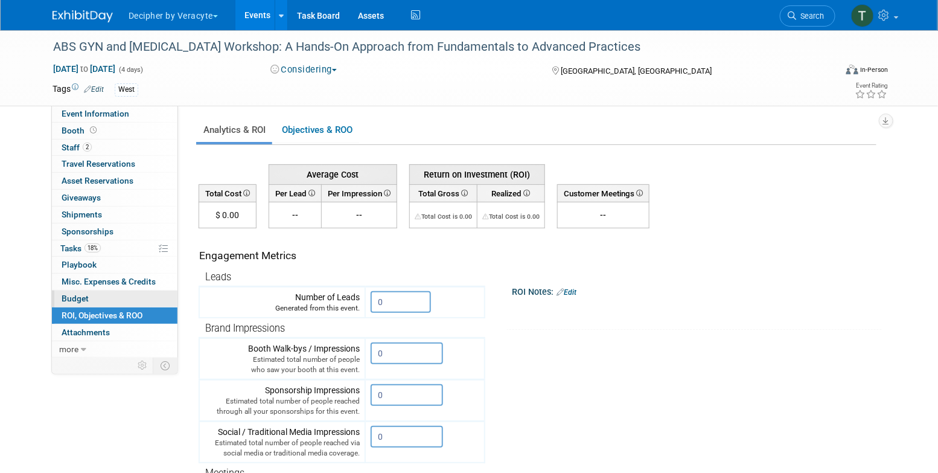
click at [101, 301] on link "Budget" at bounding box center [115, 298] width 126 height 16
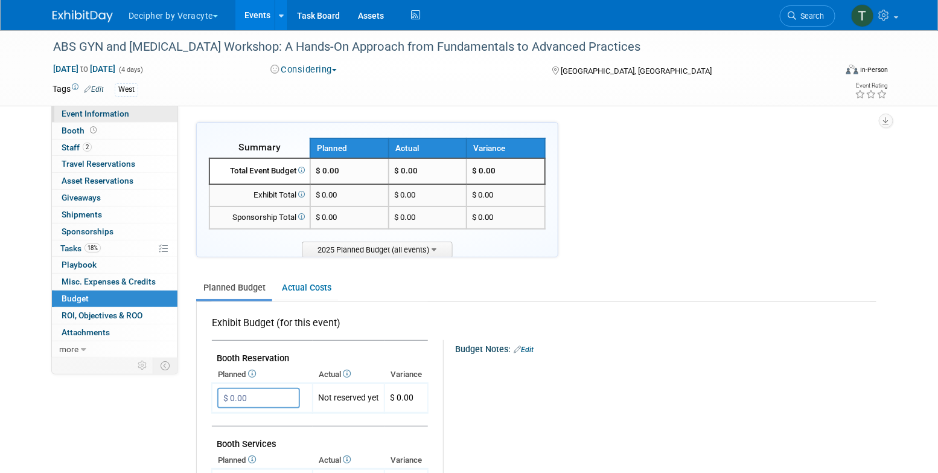
click at [153, 112] on link "Event Information" at bounding box center [115, 114] width 126 height 16
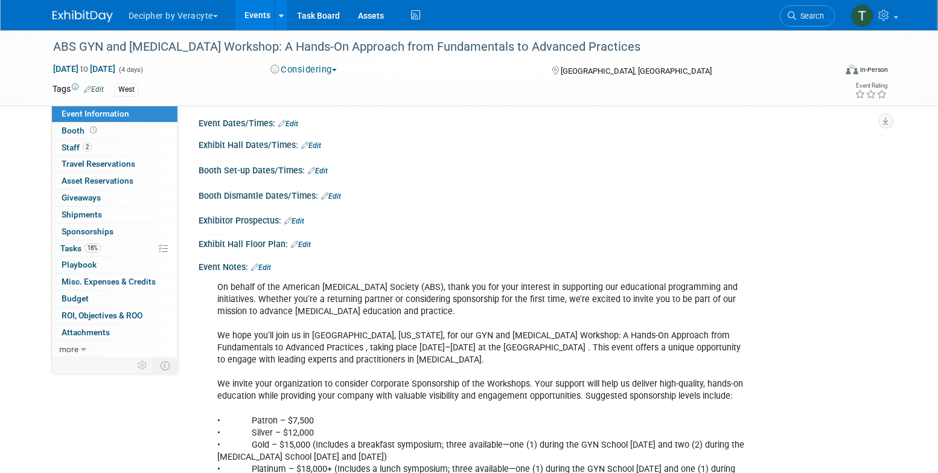
scroll to position [127, 0]
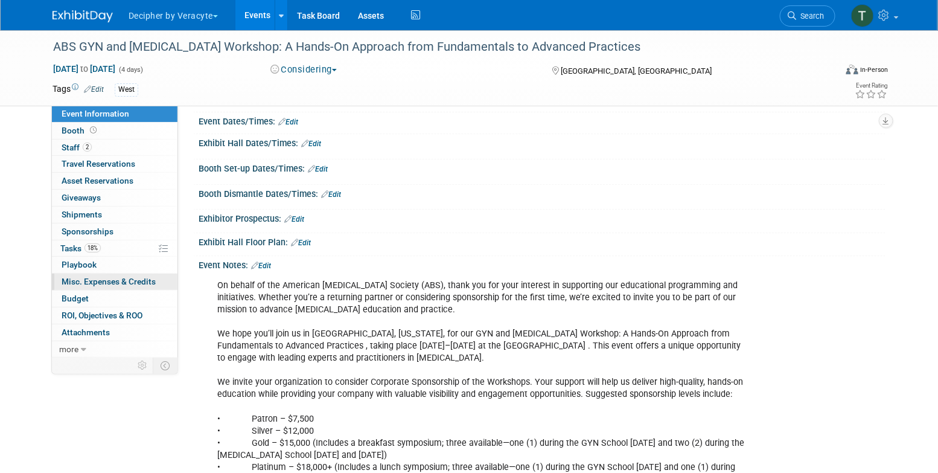
click at [93, 288] on link "0 Misc. Expenses & Credits 0" at bounding box center [115, 282] width 126 height 16
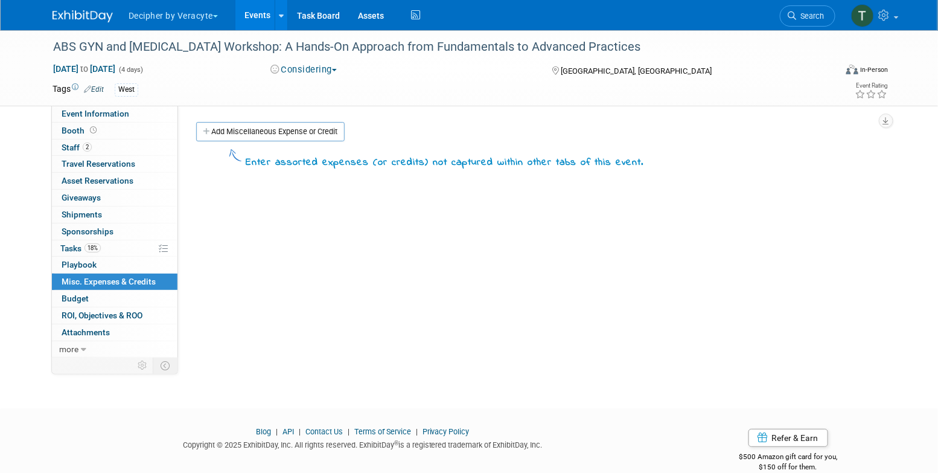
click at [93, 298] on body "Decipher by Veracyte Explore: My Workspaces 2 Go to Workspace: Corporate Events…" at bounding box center [469, 236] width 938 height 473
click at [93, 298] on link "Budget" at bounding box center [115, 298] width 126 height 16
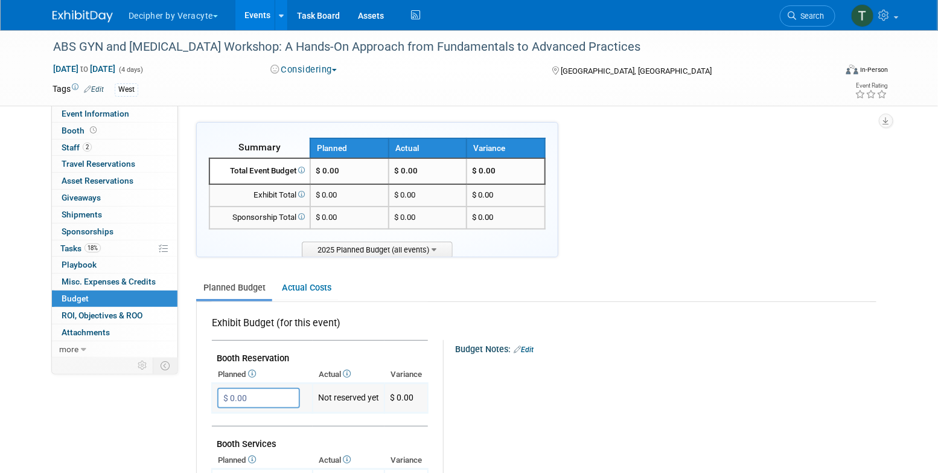
click at [231, 397] on input "$ 0.00" at bounding box center [258, 398] width 83 height 21
type input "$ 7,500.00"
click at [228, 419] on icon "button" at bounding box center [228, 423] width 8 height 8
